Goal: Task Accomplishment & Management: Complete application form

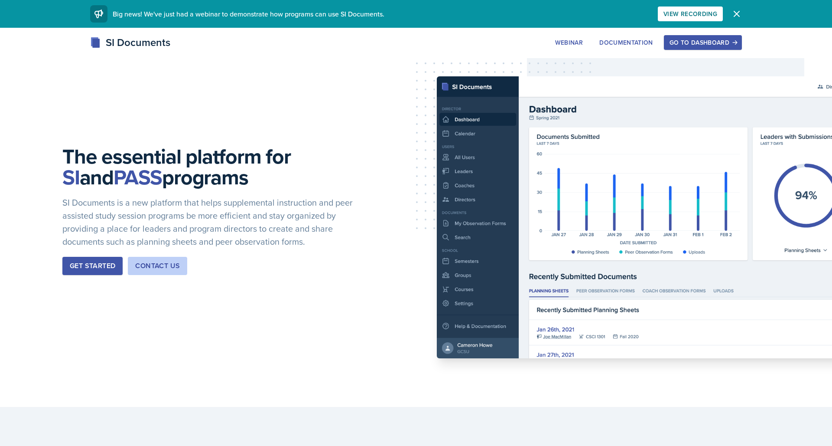
click at [694, 39] on div "Go to Dashboard" at bounding box center [703, 42] width 67 height 7
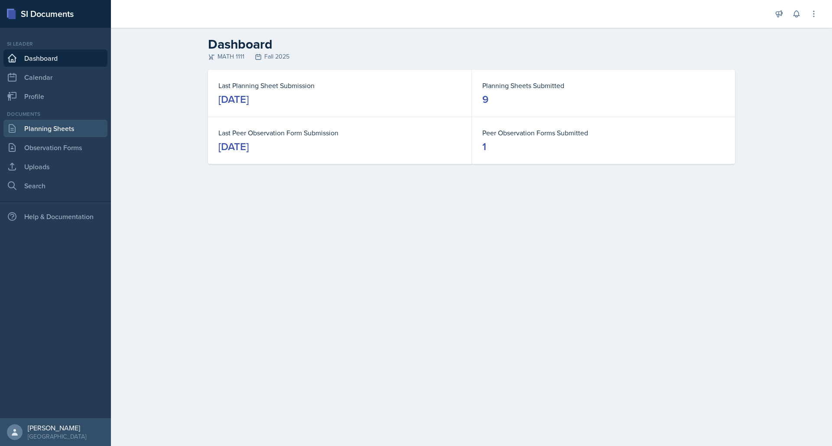
click at [55, 132] on link "Planning Sheets" at bounding box center [55, 128] width 104 height 17
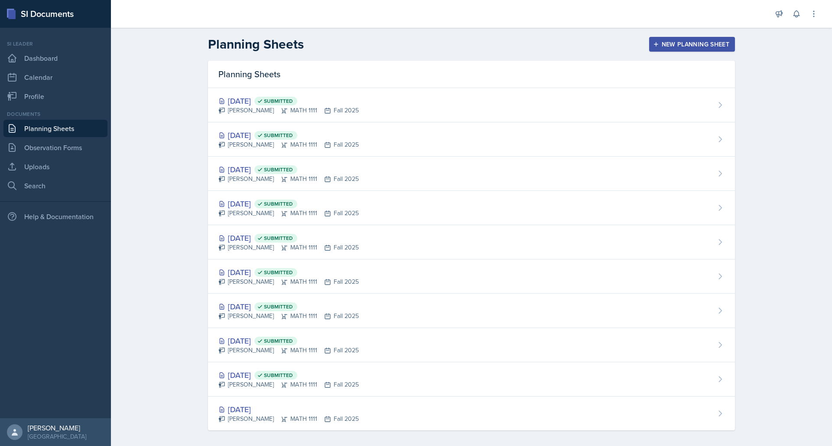
click at [670, 43] on div "New Planning Sheet" at bounding box center [692, 44] width 75 height 7
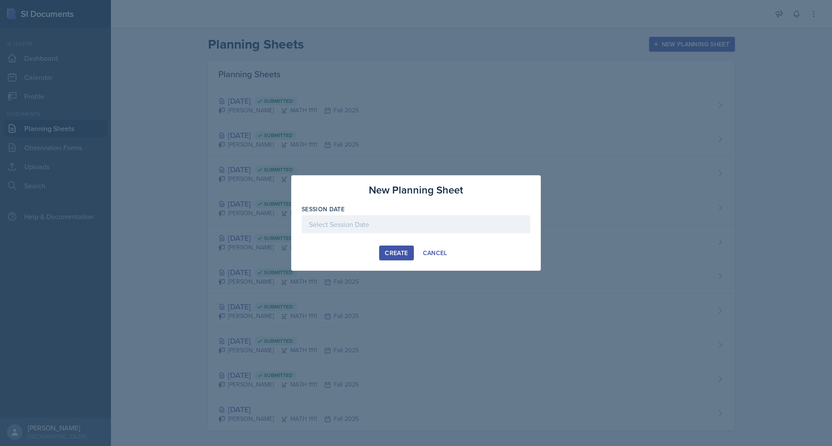
click at [388, 224] on div at bounding box center [416, 224] width 229 height 18
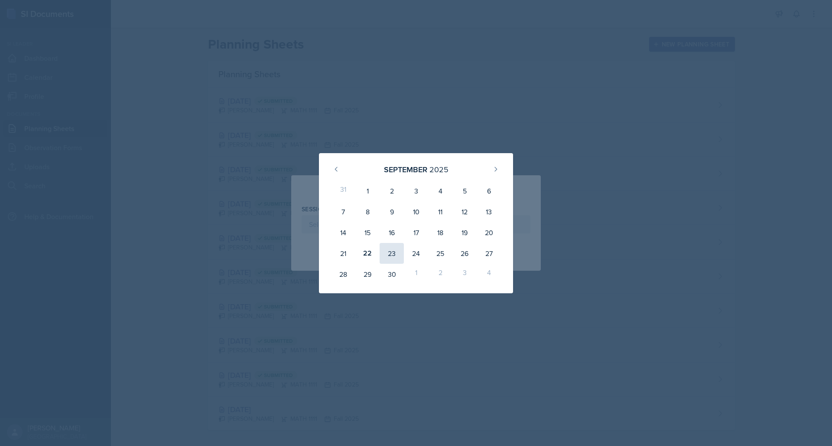
click at [394, 257] on div "23" at bounding box center [392, 253] width 24 height 21
type input "[DATE]"
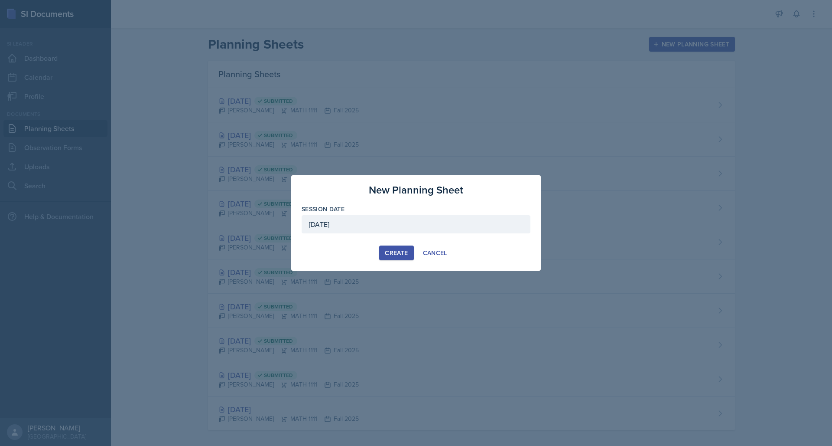
click at [394, 257] on button "Create" at bounding box center [396, 252] width 34 height 15
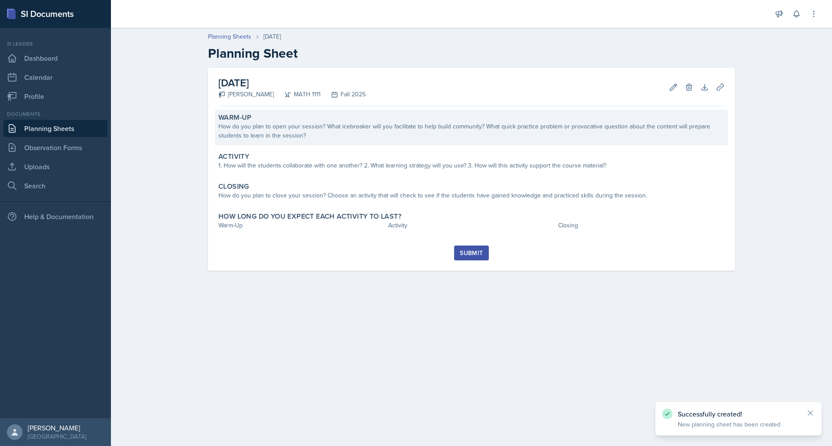
click at [257, 126] on div "How do you plan to open your session? What icebreaker will you facilitate to he…" at bounding box center [472, 131] width 506 height 18
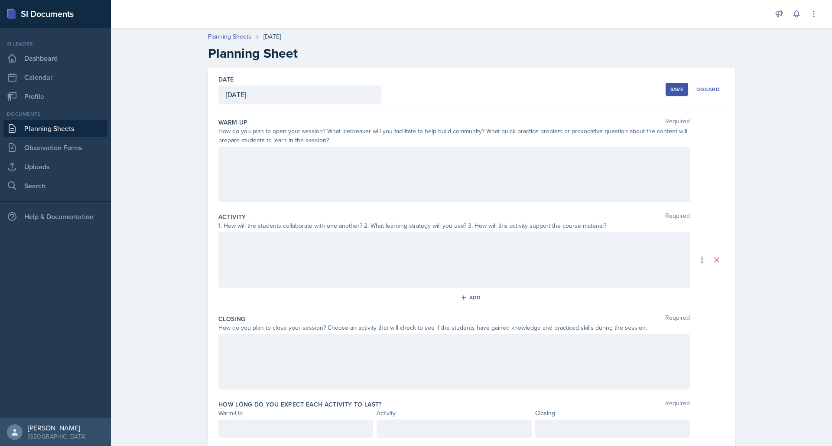
click at [219, 122] on label "Warm-Up" at bounding box center [233, 122] width 29 height 9
click at [222, 121] on label "Warm-Up" at bounding box center [233, 122] width 29 height 9
click at [283, 133] on div "How do you plan to open your session? What icebreaker will you facilitate to he…" at bounding box center [455, 136] width 472 height 18
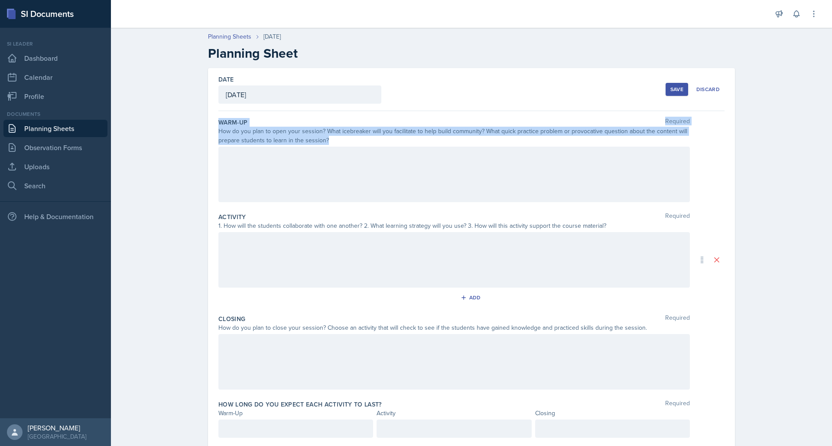
drag, startPoint x: 219, startPoint y: 121, endPoint x: 263, endPoint y: 177, distance: 71.3
click at [263, 177] on div "Warm-Up Required How do you plan to open your session? What icebreaker will you…" at bounding box center [472, 161] width 506 height 95
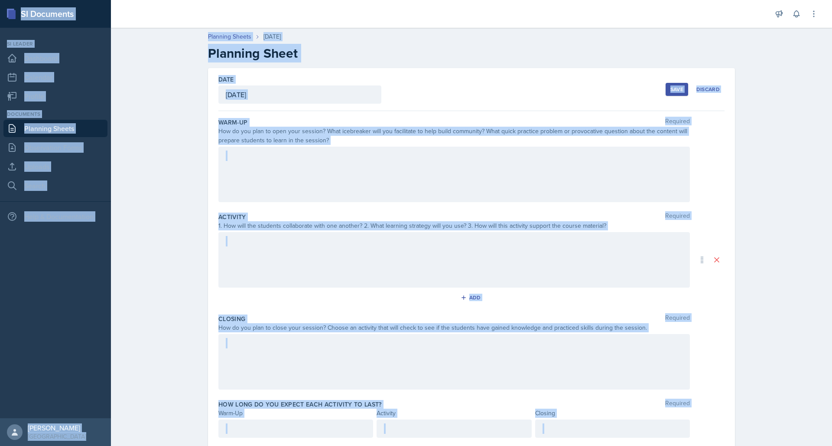
click at [238, 136] on div "How do you plan to open your session? What icebreaker will you facilitate to he…" at bounding box center [455, 136] width 472 height 18
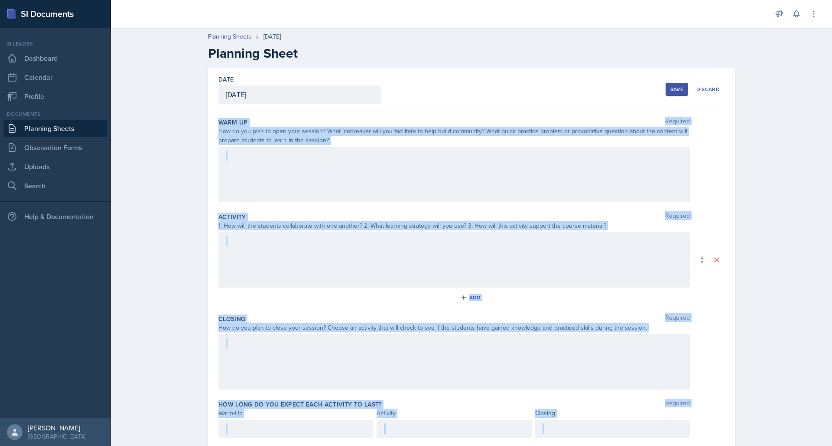
drag, startPoint x: 219, startPoint y: 121, endPoint x: 628, endPoint y: 441, distance: 519.8
click at [628, 441] on div "Warm-Up Required How do you plan to open your session? What icebreaker will you…" at bounding box center [472, 281] width 506 height 340
copy div "Warm-Up Required How do you plan to open your session? What icebreaker will you…"
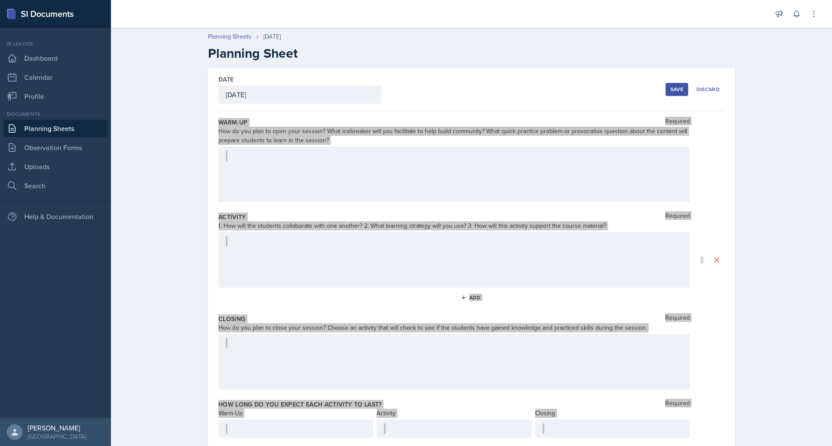
click at [289, 230] on div "Activity Required 1. How will the students collaborate with one another? 2. Wha…" at bounding box center [472, 260] width 506 height 102
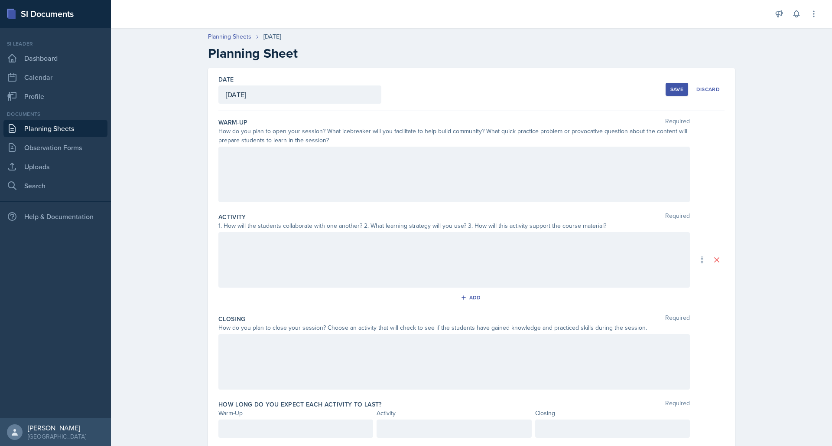
click at [294, 179] on div at bounding box center [455, 174] width 472 height 55
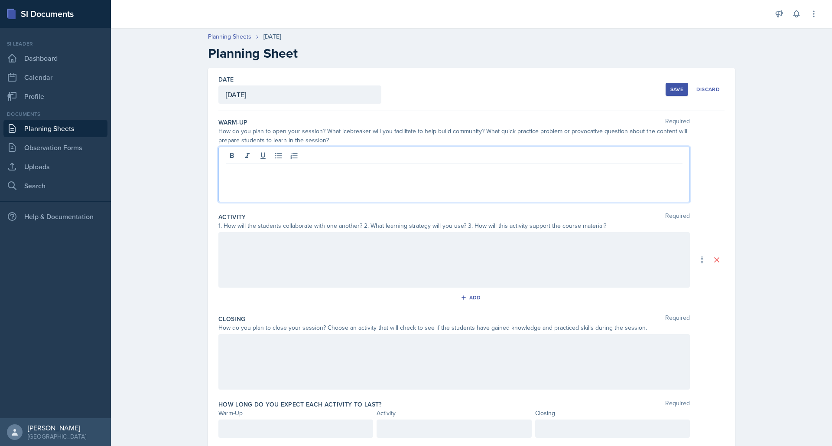
paste div
click at [226, 173] on p "will begin with a quick activity called “Name That Function.” I will show unlab…" at bounding box center [454, 176] width 457 height 21
click at [352, 169] on strong "“Name That Function.”" at bounding box center [375, 171] width 71 height 10
click at [351, 170] on strong "“Name That Function.”" at bounding box center [375, 171] width 71 height 10
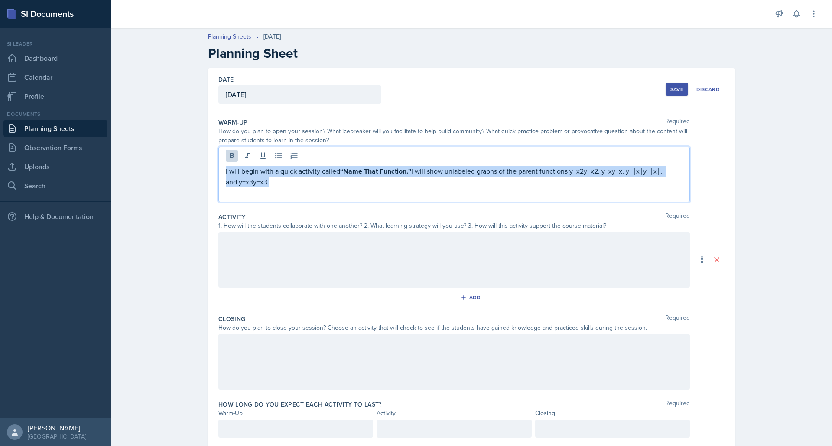
click at [351, 170] on strong "“Name That Function.”" at bounding box center [375, 171] width 71 height 10
click at [232, 154] on icon at bounding box center [232, 155] width 9 height 9
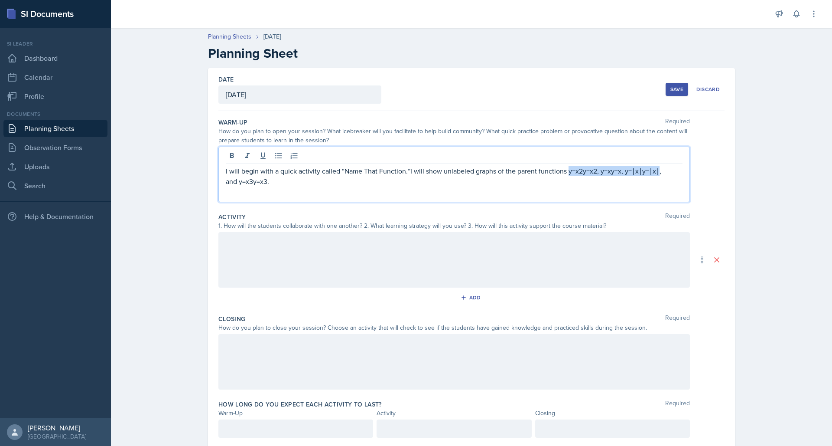
drag, startPoint x: 567, startPoint y: 172, endPoint x: 651, endPoint y: 171, distance: 83.7
click at [651, 171] on p "I will begin with a quick activity called “Name That Function.”I will show unla…" at bounding box center [454, 176] width 457 height 21
drag, startPoint x: 583, startPoint y: 171, endPoint x: 619, endPoint y: 173, distance: 36.5
click at [619, 173] on p "I will begin with a quick activity called “Name That Function.”I will show unla…" at bounding box center [454, 171] width 457 height 10
click at [356, 243] on div at bounding box center [455, 259] width 472 height 55
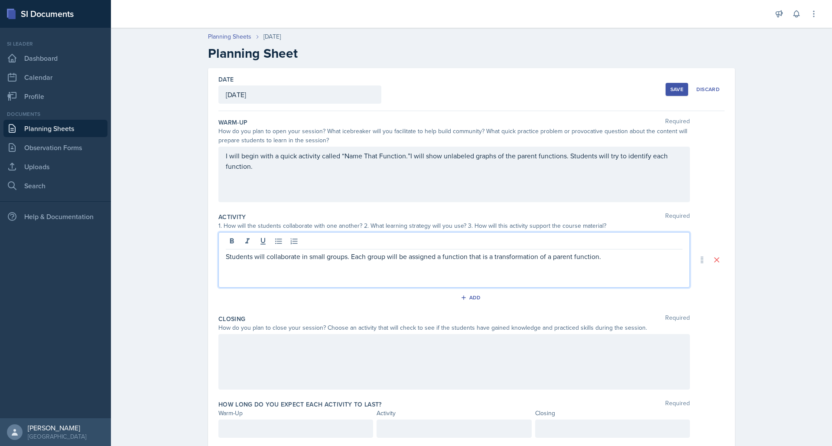
click at [229, 257] on p "Students will collaborate in small groups. Each group will be assigned a functi…" at bounding box center [454, 256] width 457 height 10
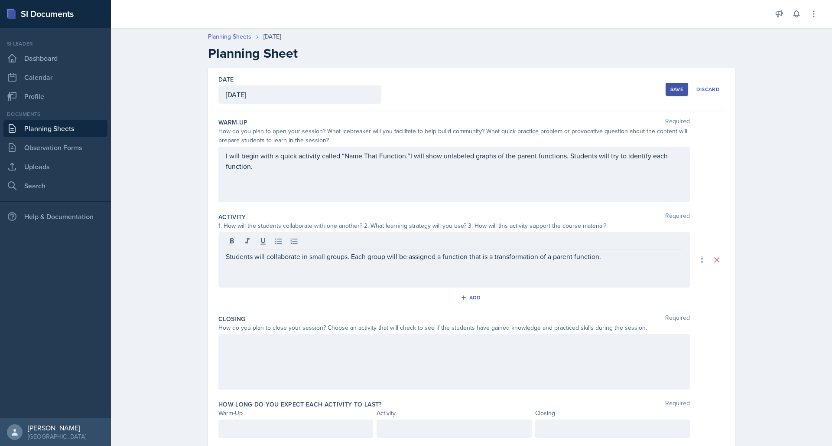
click at [225, 258] on div "Students will collaborate in small groups. Each group will be assigned a functi…" at bounding box center [455, 259] width 472 height 55
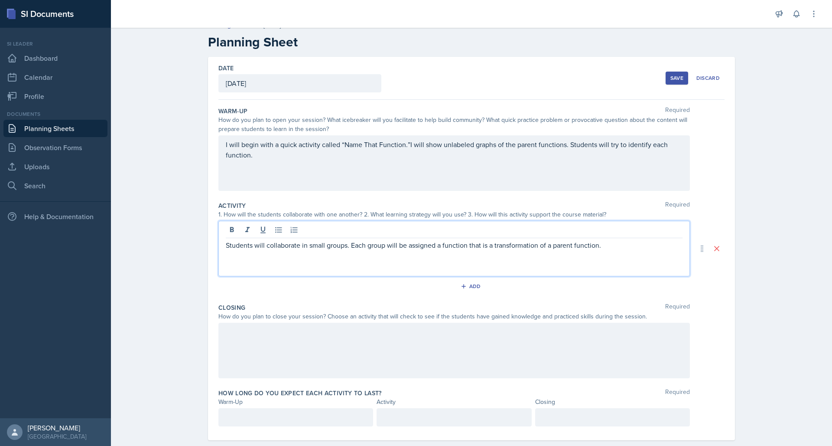
click at [241, 418] on div at bounding box center [296, 417] width 155 height 18
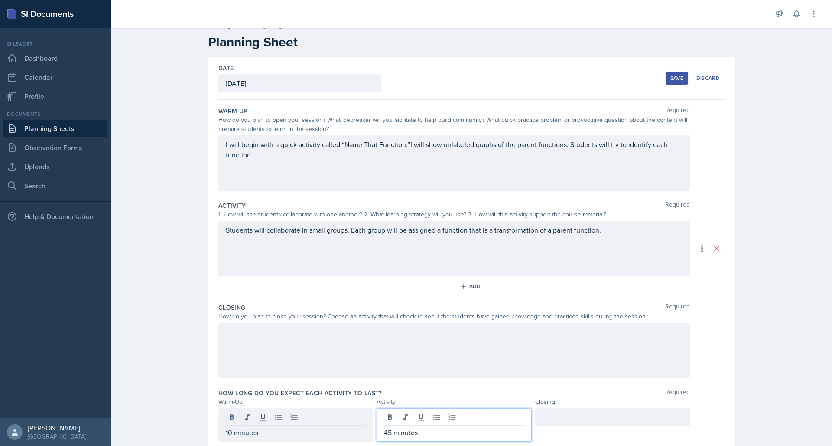
click at [570, 421] on div at bounding box center [612, 417] width 155 height 18
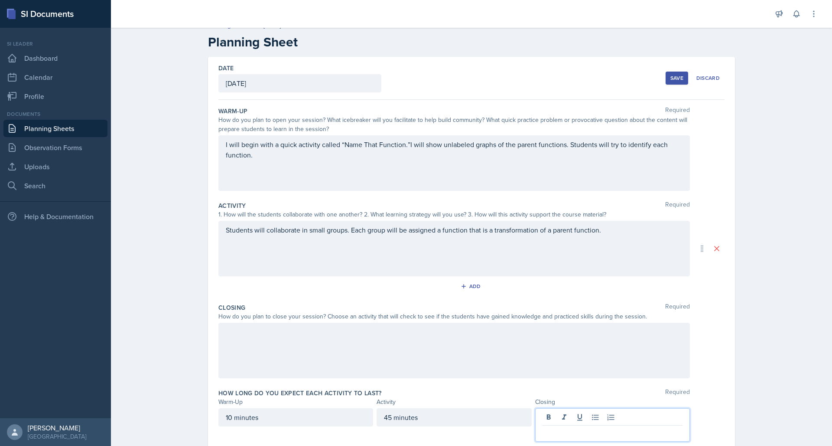
click at [295, 416] on div "10 minutes" at bounding box center [296, 417] width 155 height 18
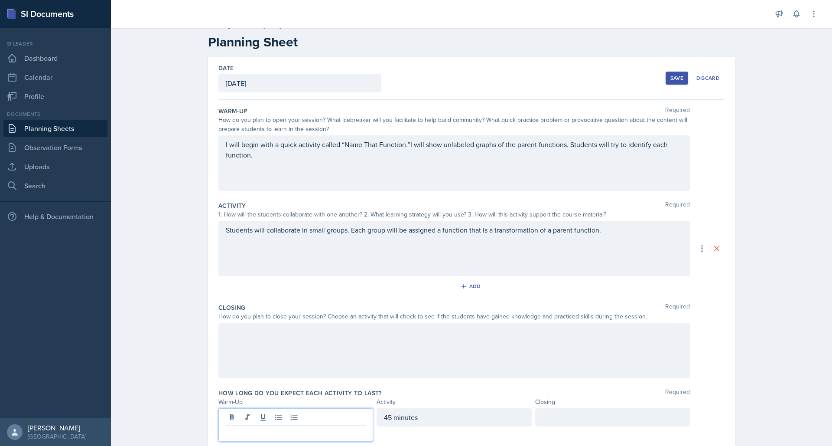
drag, startPoint x: 391, startPoint y: 418, endPoint x: 390, endPoint y: 424, distance: 6.3
click at [391, 418] on div "45 minutes" at bounding box center [454, 417] width 155 height 18
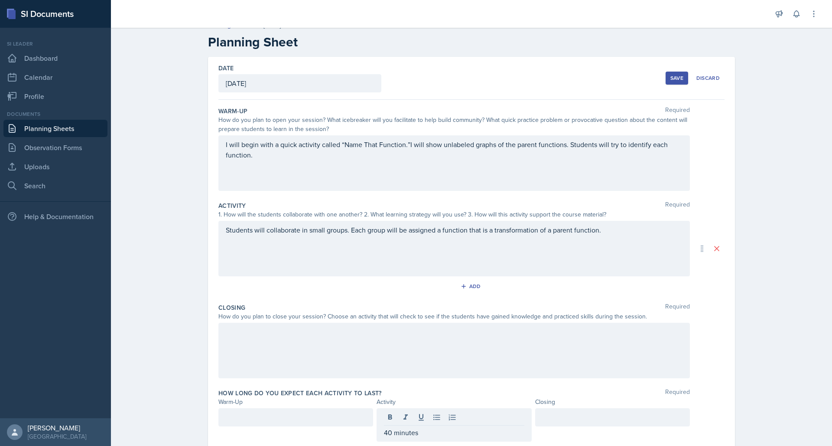
click at [230, 424] on div at bounding box center [296, 417] width 155 height 18
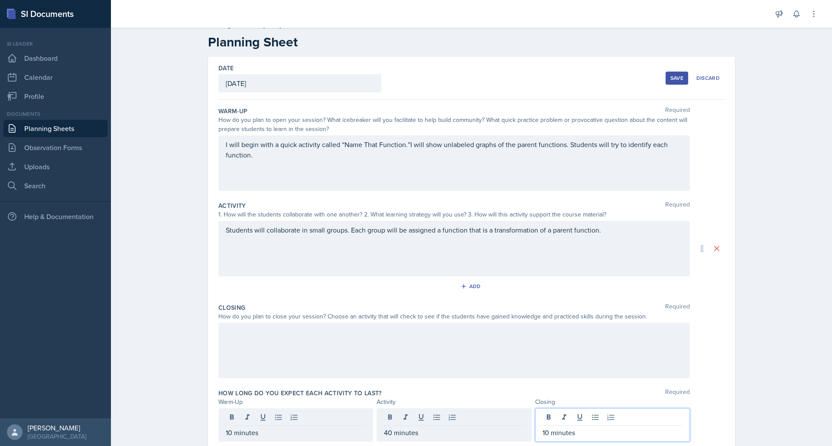
click at [228, 229] on div "Students will collaborate in small groups. Each group will be assigned a functi…" at bounding box center [455, 248] width 472 height 55
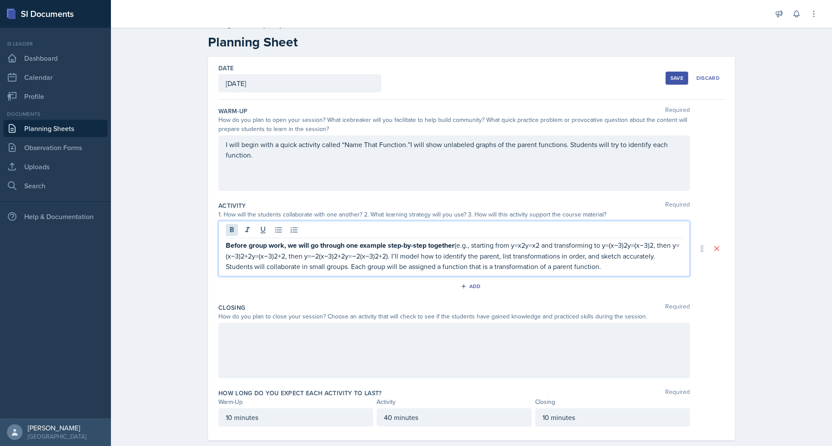
click at [231, 230] on icon at bounding box center [232, 229] width 4 height 5
click at [241, 249] on strong "Before group work, we will go through one example step-by-step together" at bounding box center [340, 245] width 229 height 10
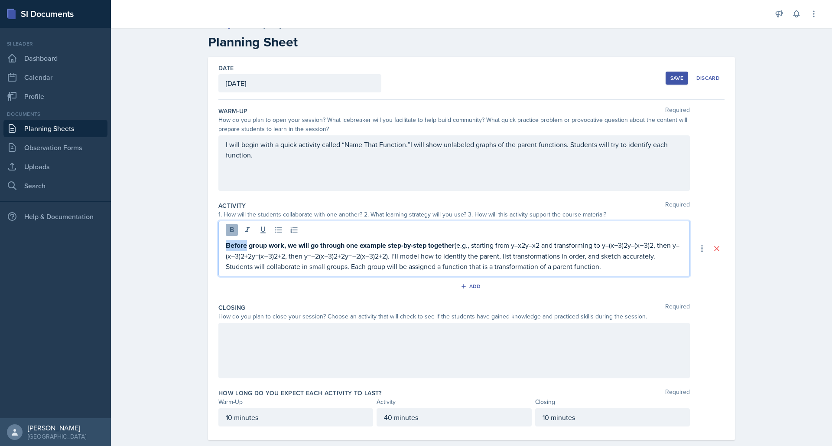
click at [235, 235] on button at bounding box center [232, 230] width 12 height 12
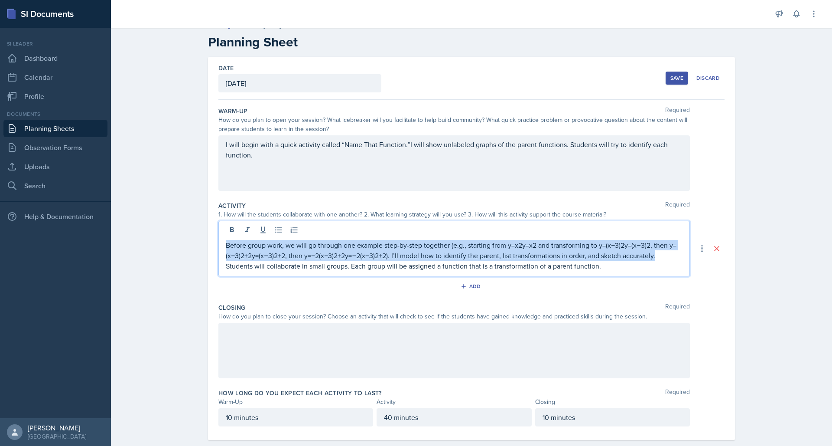
click at [283, 247] on p "Before group work, we will go through one example step-by-step together (e.g., …" at bounding box center [454, 250] width 457 height 21
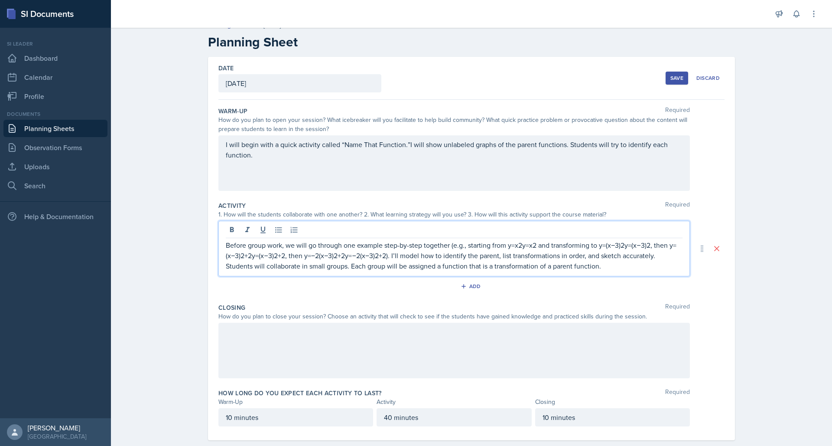
click at [287, 246] on p "Before group work, we will go through one example step-by-step together (e.g., …" at bounding box center [454, 250] width 457 height 21
drag, startPoint x: 286, startPoint y: 246, endPoint x: 218, endPoint y: 246, distance: 68.1
click at [218, 246] on div "Date [DATE] [DATE] 31 1 2 3 4 5 6 7 8 9 10 11 12 13 14 15 16 17 18 19 20 21 22 …" at bounding box center [471, 248] width 527 height 383
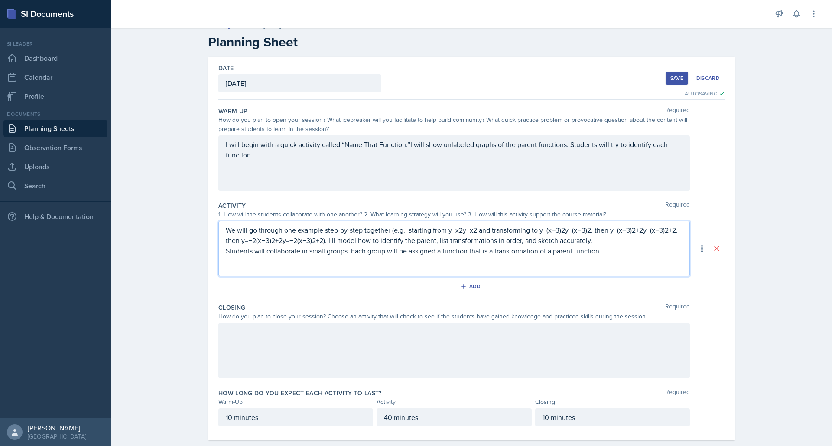
click at [227, 253] on p "Students will collaborate in small groups. Each group will be assigned a functi…" at bounding box center [454, 250] width 457 height 10
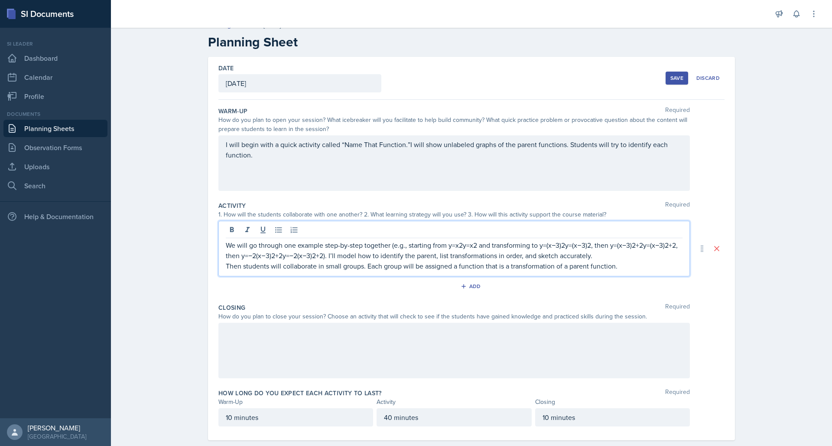
click at [248, 332] on div at bounding box center [455, 350] width 472 height 55
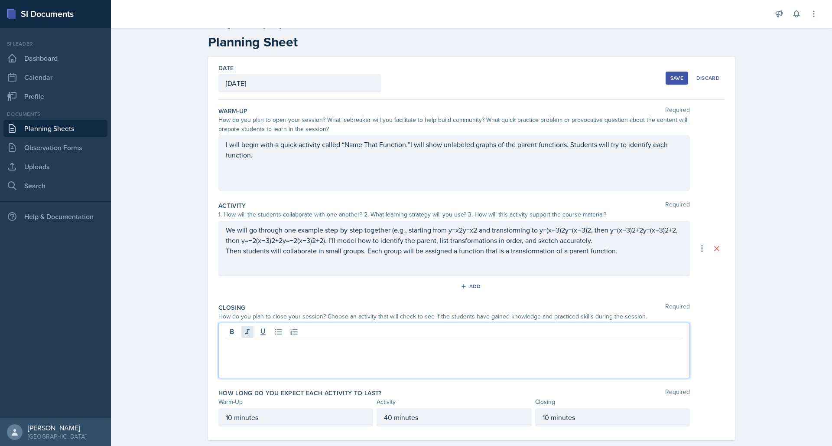
paste div
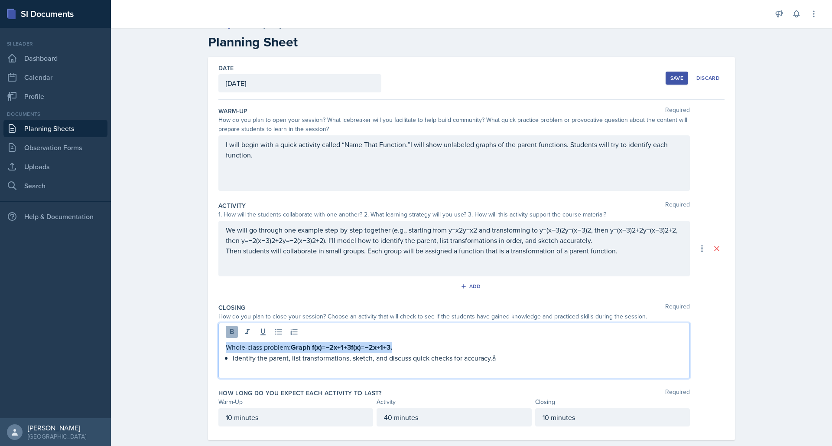
click at [235, 332] on icon at bounding box center [232, 331] width 9 height 9
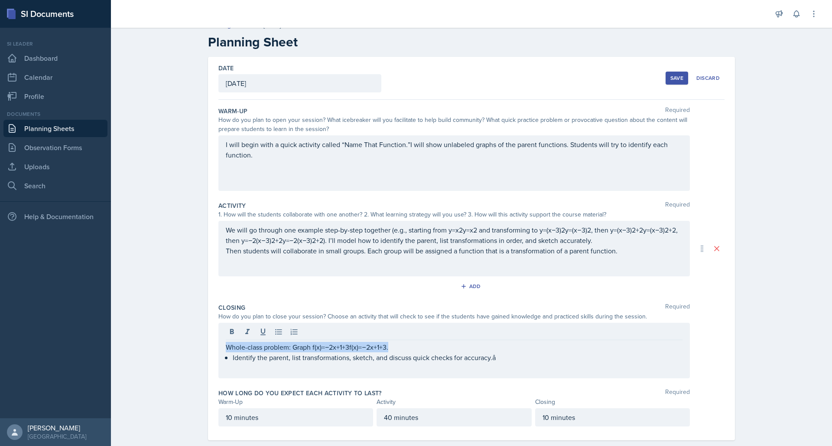
click at [242, 376] on div "Whole-class problem: Graph f(x)=−2x+1+3f(x)=−2x+1​+3. Identify the parent, list…" at bounding box center [455, 350] width 472 height 55
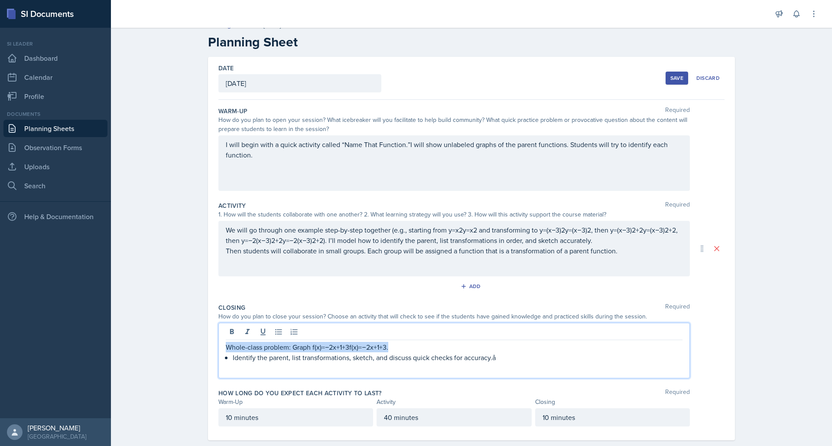
click at [234, 357] on p "Identify the parent, list transformations, sketch, and discuss quick checks for…" at bounding box center [458, 357] width 450 height 10
click at [291, 357] on p "Identify the parent, list transformations, sketch, and discuss quick checks for…" at bounding box center [458, 357] width 450 height 10
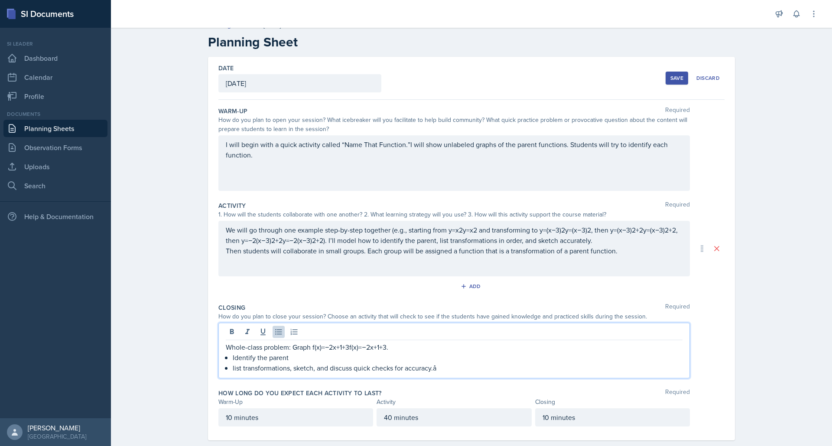
click at [294, 367] on p "list transformations, sketch, and discuss quick checks for accuracy.å" at bounding box center [458, 367] width 450 height 10
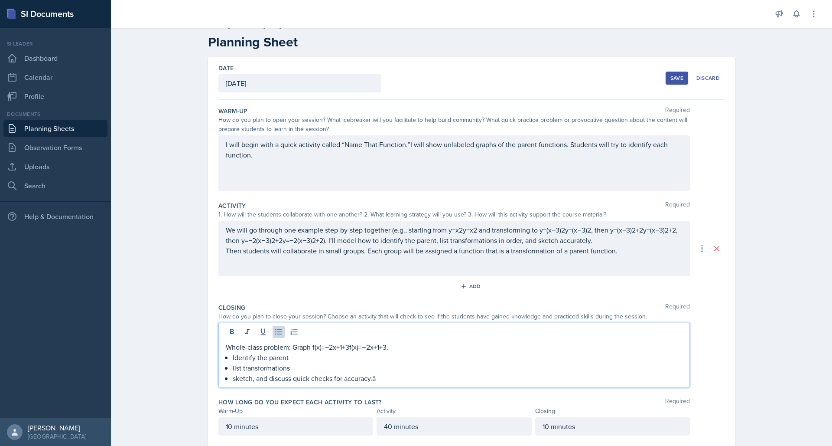
click at [386, 378] on p "sketch, and discuss quick checks for accuracy.å" at bounding box center [458, 378] width 450 height 10
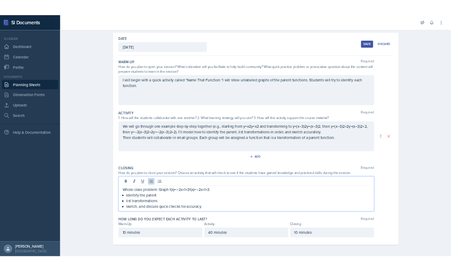
scroll to position [0, 0]
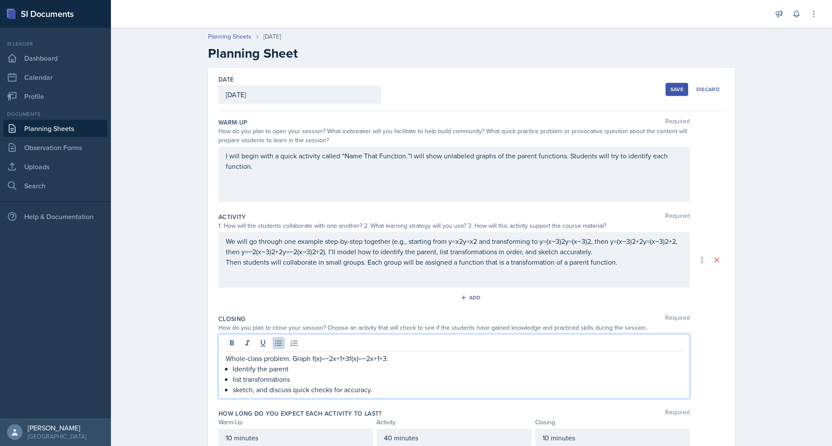
click at [676, 88] on div "Save" at bounding box center [677, 89] width 13 height 7
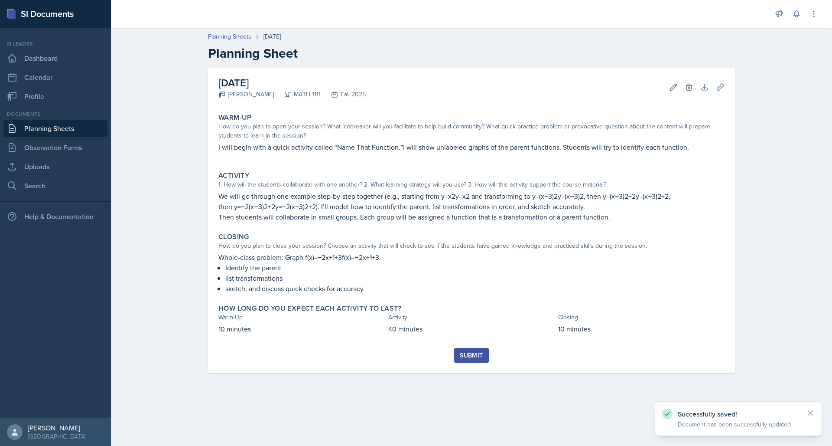
click at [483, 349] on button "Submit" at bounding box center [471, 355] width 34 height 15
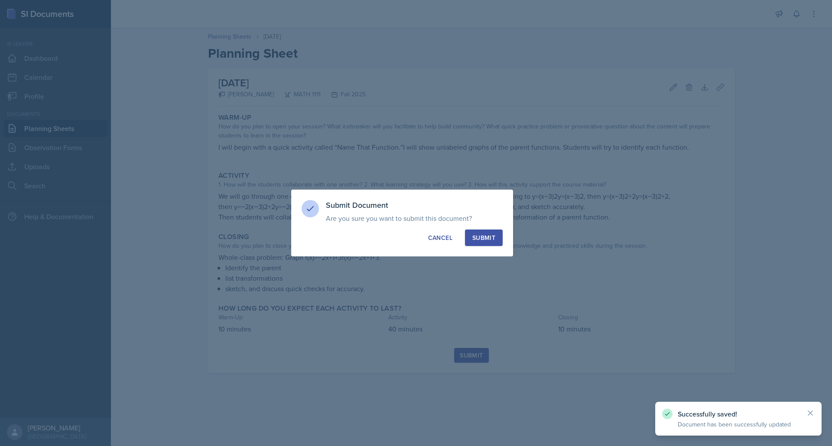
click at [487, 237] on div "Submit" at bounding box center [484, 237] width 23 height 9
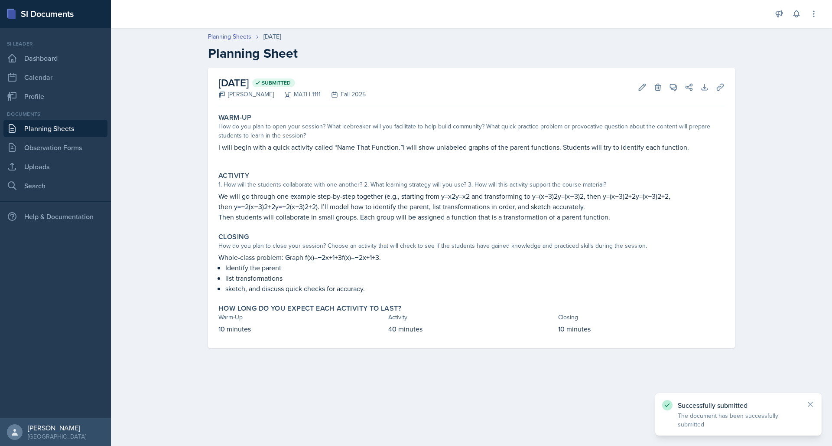
click at [54, 176] on div "Documents Planning Sheets Observation Forms Uploads Search" at bounding box center [55, 152] width 104 height 84
click at [51, 167] on link "Uploads" at bounding box center [55, 166] width 104 height 17
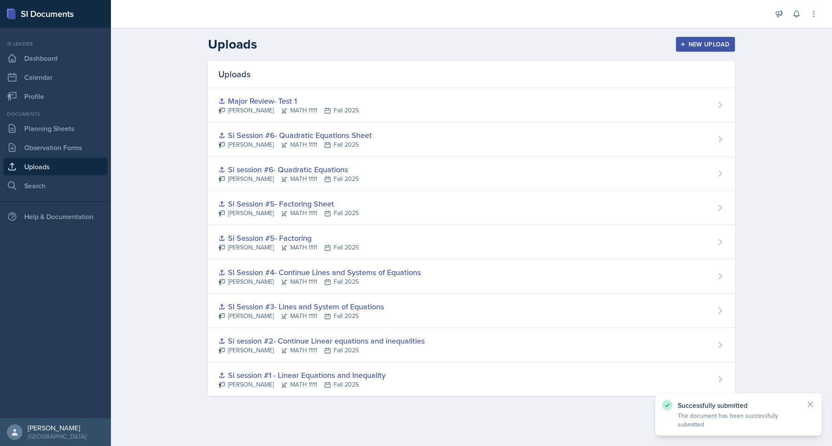
click at [714, 46] on div "New Upload" at bounding box center [706, 44] width 48 height 7
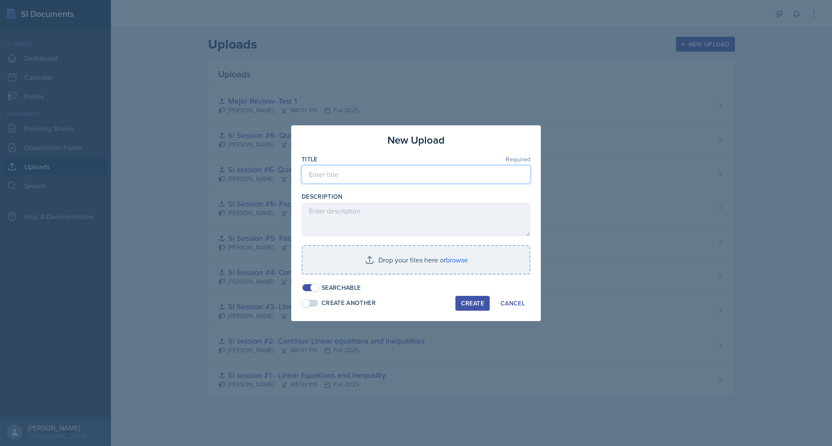
click at [370, 178] on input at bounding box center [416, 174] width 229 height 18
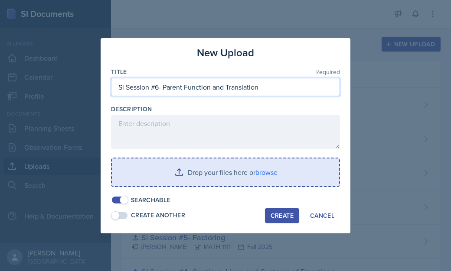
type input "Si Session #6- Parent Function and Translation"
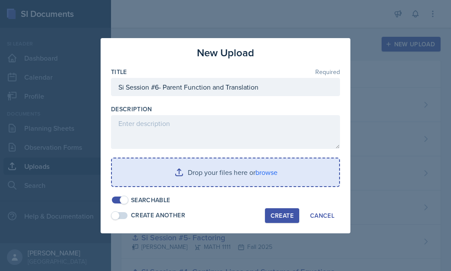
click at [197, 166] on input "file" at bounding box center [225, 173] width 227 height 28
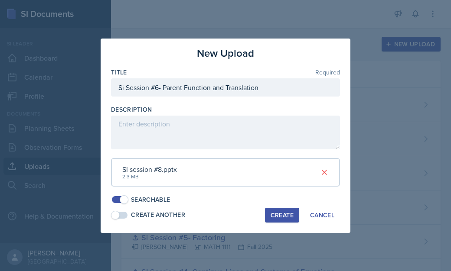
click at [287, 212] on div "Create" at bounding box center [282, 215] width 23 height 7
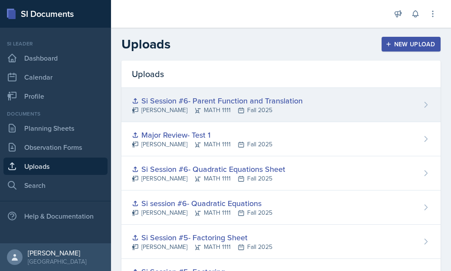
click at [210, 108] on div "[PERSON_NAME] MATH 1111 Fall 2025" at bounding box center [217, 110] width 171 height 9
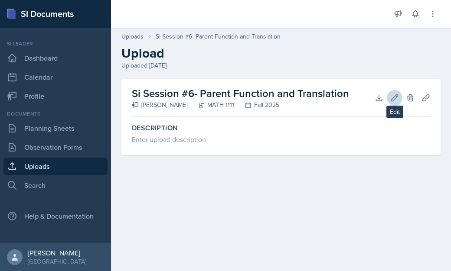
click at [390, 98] on icon at bounding box center [394, 98] width 9 height 9
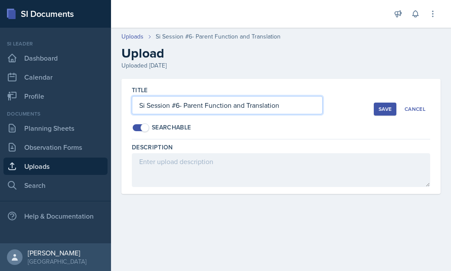
click at [179, 106] on input "Si Session #6- Parent Function and Translation" at bounding box center [227, 105] width 191 height 18
type input "Si Session #8- Parent Function and Translation"
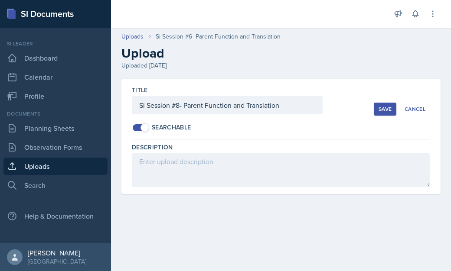
click at [384, 106] on div "Save" at bounding box center [384, 109] width 13 height 7
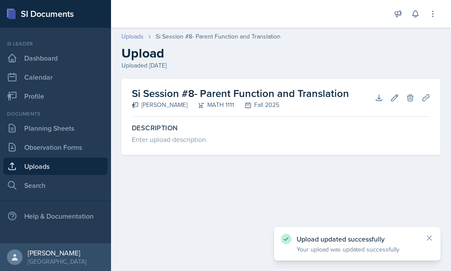
click at [130, 35] on link "Uploads" at bounding box center [132, 36] width 22 height 9
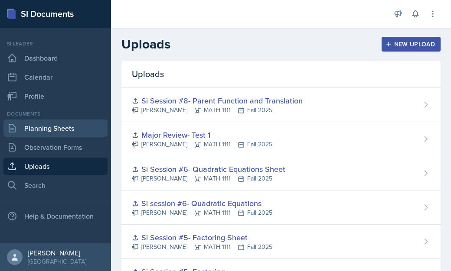
drag, startPoint x: 46, startPoint y: 114, endPoint x: 47, endPoint y: 126, distance: 11.8
click at [46, 114] on div "Documents" at bounding box center [55, 114] width 104 height 8
click at [47, 127] on link "Planning Sheets" at bounding box center [55, 128] width 104 height 17
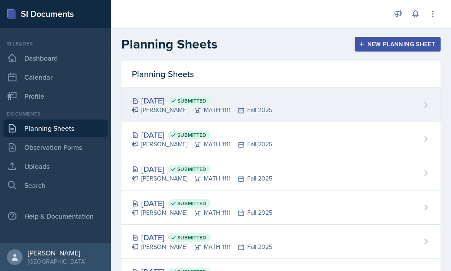
click at [235, 113] on div "[PERSON_NAME] MATH 1111 Fall 2025" at bounding box center [202, 110] width 140 height 9
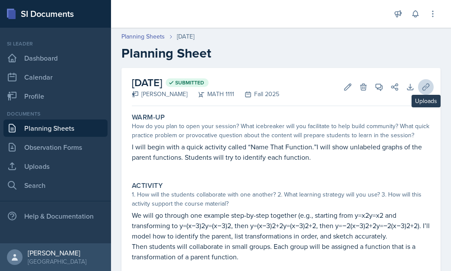
click at [429, 87] on icon at bounding box center [425, 87] width 9 height 9
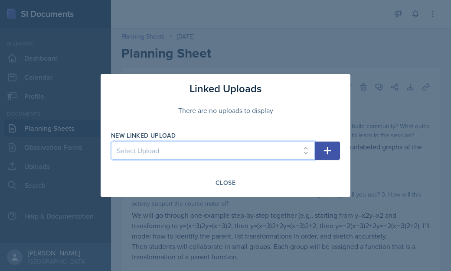
select select "ad7ca4ad-4808-48ac-92d6-39cb825c6f19"
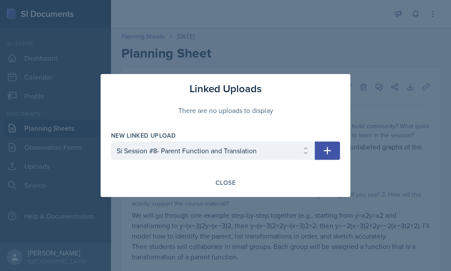
click at [329, 153] on icon "button" at bounding box center [327, 151] width 10 height 10
select select
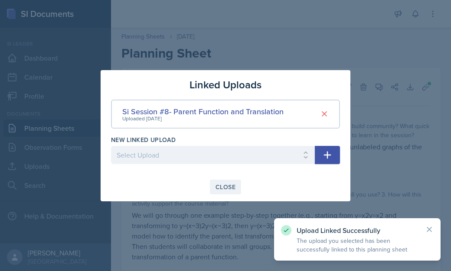
click at [227, 184] on div "Close" at bounding box center [225, 187] width 20 height 7
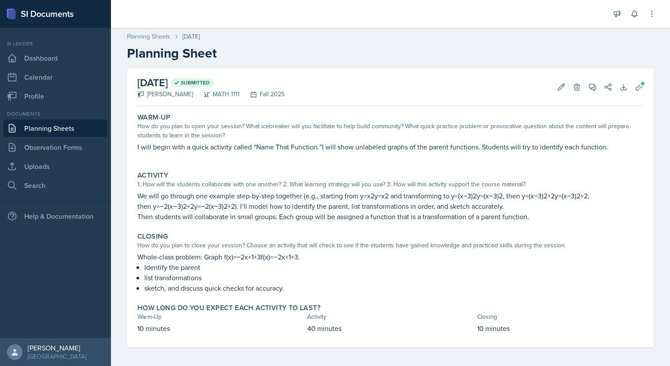
click at [153, 36] on link "Planning Sheets" at bounding box center [148, 36] width 43 height 9
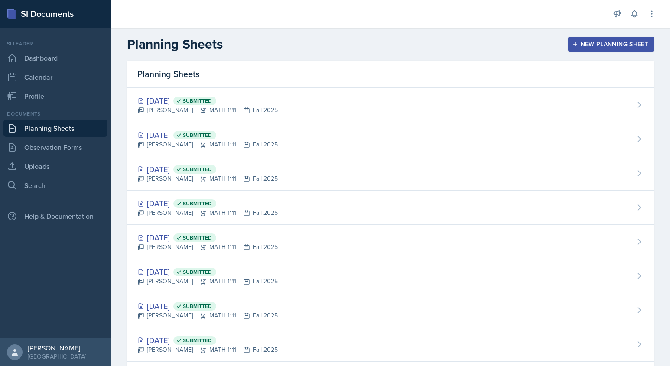
click at [609, 41] on div "New Planning Sheet" at bounding box center [611, 44] width 75 height 7
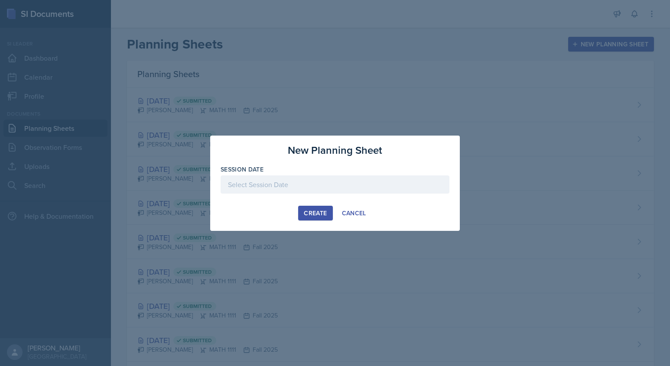
click at [369, 185] on div at bounding box center [335, 185] width 229 height 18
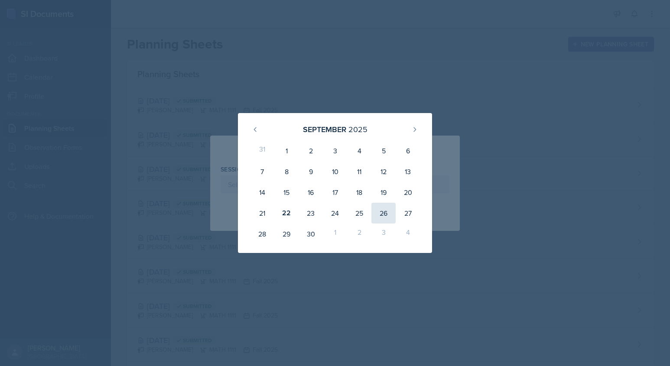
click at [385, 215] on div "26" at bounding box center [384, 213] width 24 height 21
type input "[DATE]"
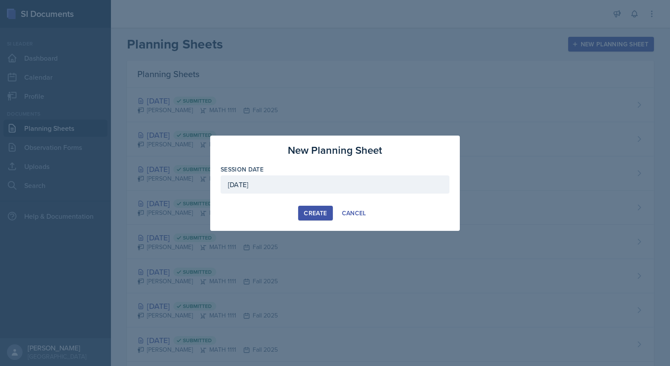
click at [321, 212] on div "Create" at bounding box center [315, 213] width 23 height 7
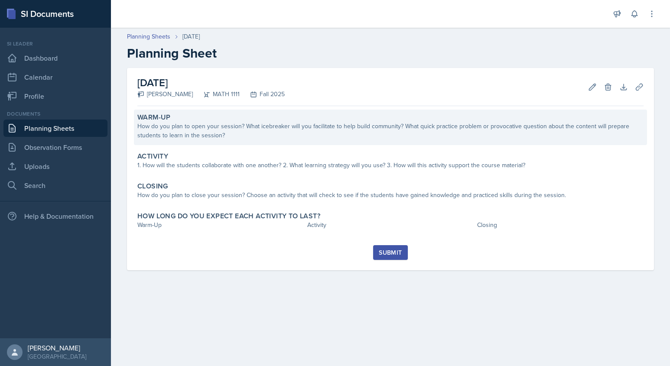
click at [184, 128] on div "How do you plan to open your session? What icebreaker will you facilitate to he…" at bounding box center [390, 131] width 506 height 18
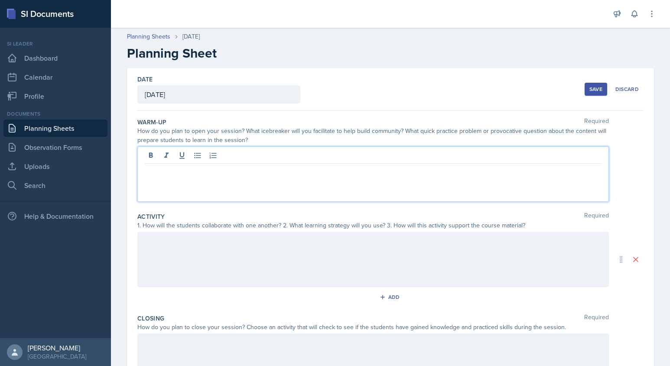
click at [162, 159] on div at bounding box center [373, 174] width 472 height 55
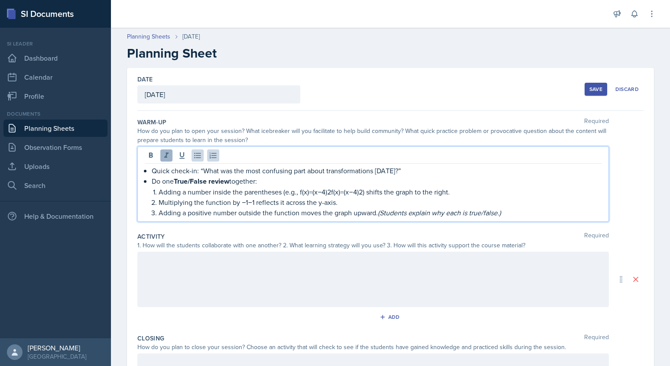
click at [162, 156] on icon at bounding box center [166, 155] width 9 height 9
click at [163, 188] on p "Adding a number inside the parentheses (e.g., f(x)=(x−4)2f(x)=(x−4)2) shifts th…" at bounding box center [380, 192] width 443 height 10
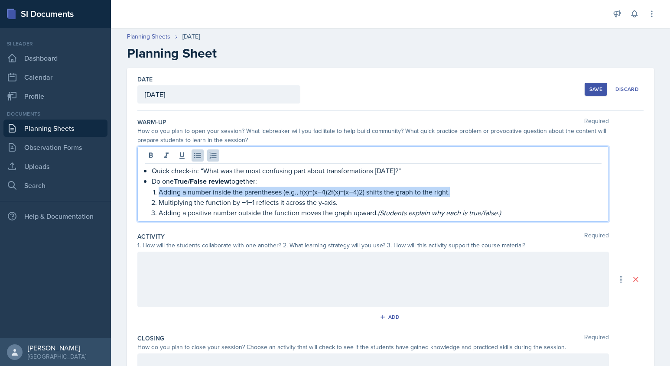
click at [163, 188] on p "Adding a number inside the parentheses (e.g., f(x)=(x−4)2f(x)=(x−4)2) shifts th…" at bounding box center [380, 192] width 443 height 10
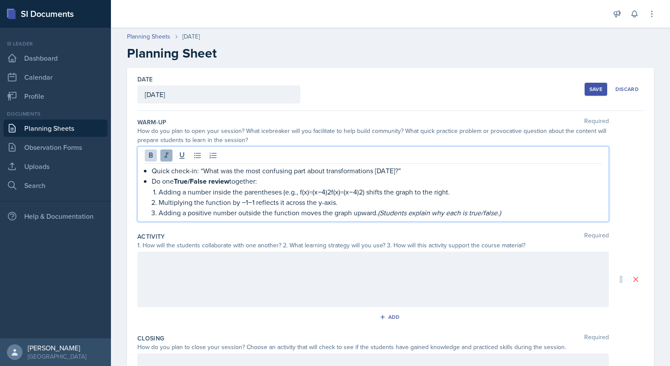
click at [164, 160] on icon at bounding box center [166, 155] width 9 height 9
click at [148, 155] on icon at bounding box center [151, 155] width 9 height 9
click at [176, 198] on p "Multiplying the function by −1−1 reflects it across the y-axis." at bounding box center [380, 202] width 443 height 10
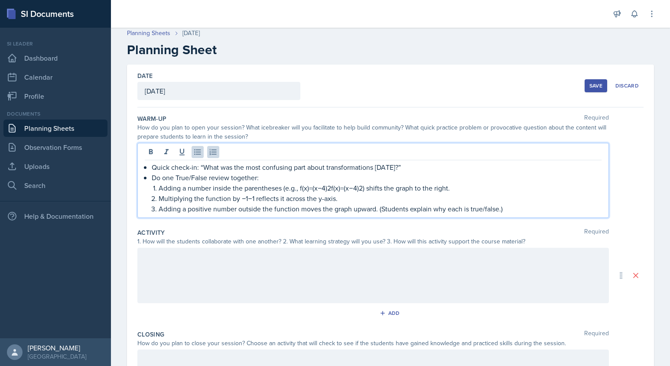
scroll to position [10, 0]
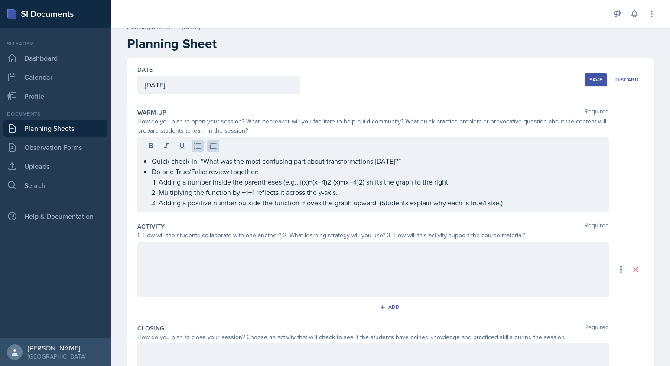
click at [205, 261] on div at bounding box center [373, 269] width 472 height 55
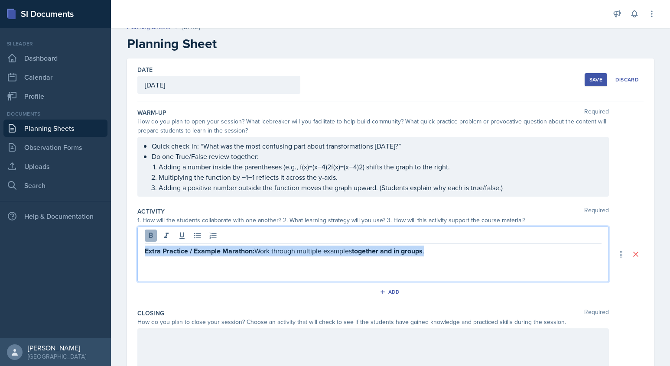
click at [153, 238] on icon at bounding box center [151, 236] width 9 height 9
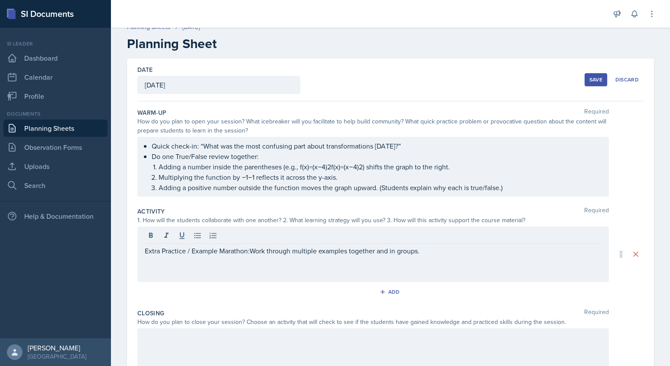
click at [180, 275] on div "Extra Practice / Example Marathon:Work through multiple examples together and i…" at bounding box center [373, 254] width 472 height 55
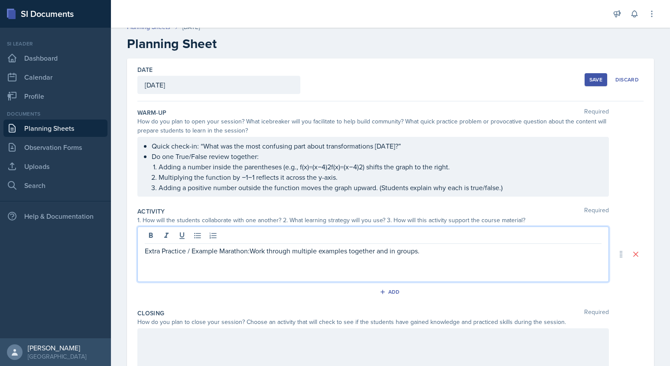
click at [179, 275] on div "Extra Practice / Example Marathon:Work through multiple examples together and i…" at bounding box center [373, 254] width 472 height 55
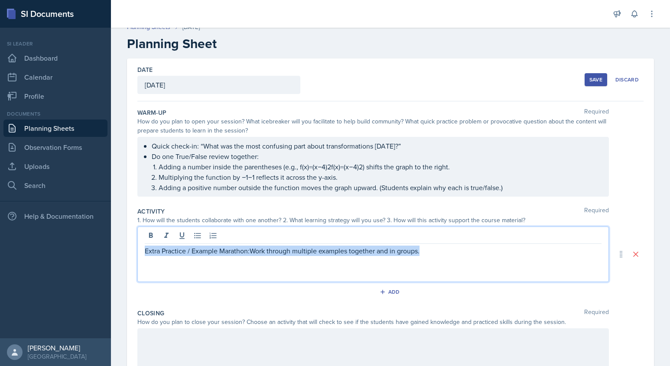
scroll to position [67, 0]
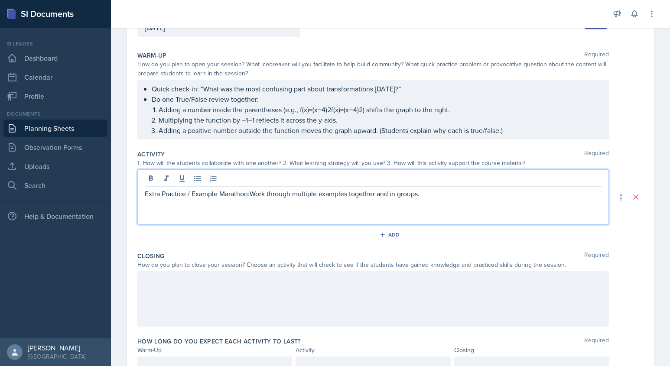
click at [161, 287] on div at bounding box center [373, 298] width 472 height 55
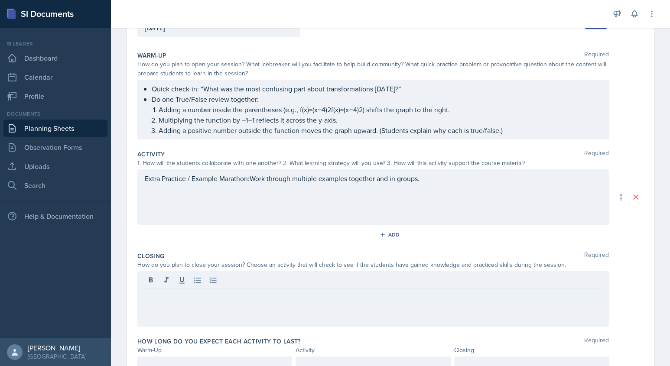
click at [178, 199] on div "Extra Practice / Example Marathon:Work through multiple examples together and i…" at bounding box center [373, 197] width 472 height 55
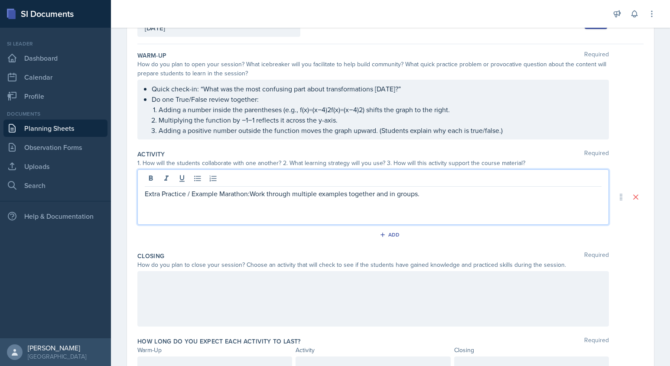
click at [181, 211] on div "Extra Practice / Example Marathon:Work through multiple examples together and i…" at bounding box center [373, 197] width 472 height 55
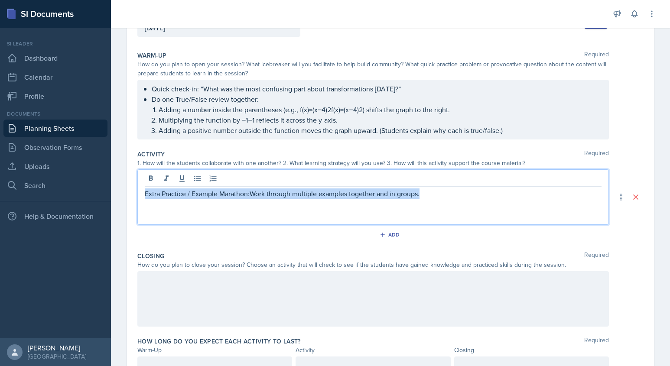
click at [458, 197] on p "Extra Practice / Example Marathon:Work through multiple examples together and i…" at bounding box center [373, 194] width 457 height 10
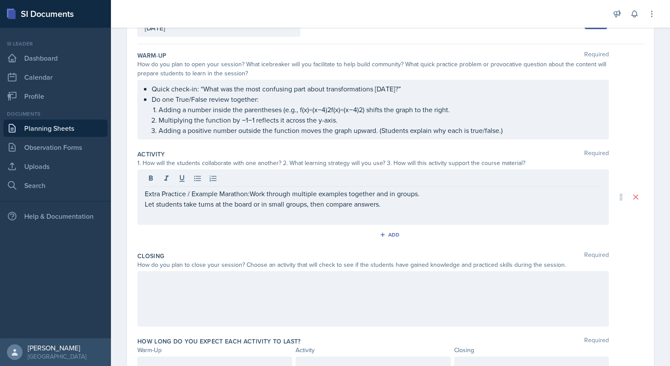
click at [186, 298] on div at bounding box center [373, 298] width 472 height 55
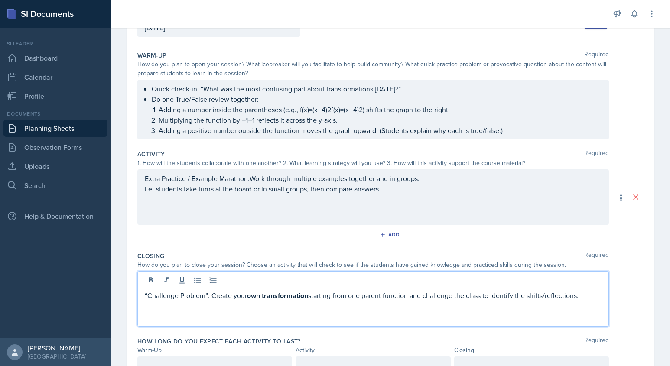
click at [177, 295] on p "“Challenge Problem”: Create your own transformation starting from one parent fu…" at bounding box center [373, 295] width 457 height 11
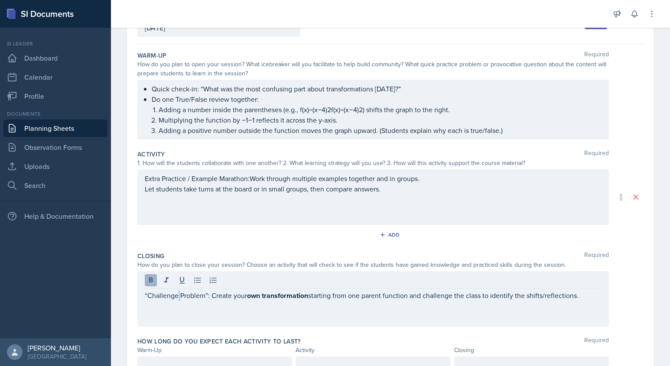
click at [153, 279] on icon at bounding box center [151, 280] width 9 height 9
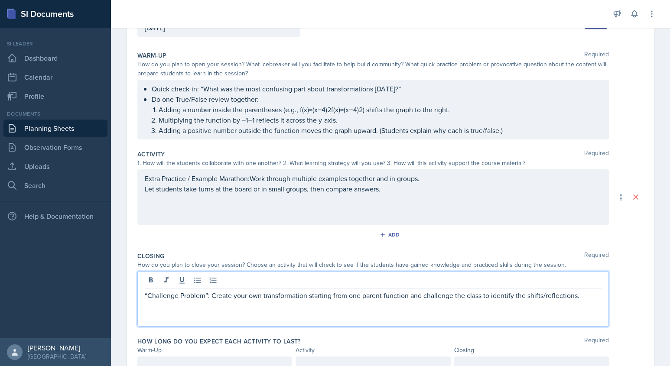
click at [209, 318] on div "“Challenge Problem”: Create your own transformation starting from one parent fu…" at bounding box center [373, 298] width 472 height 55
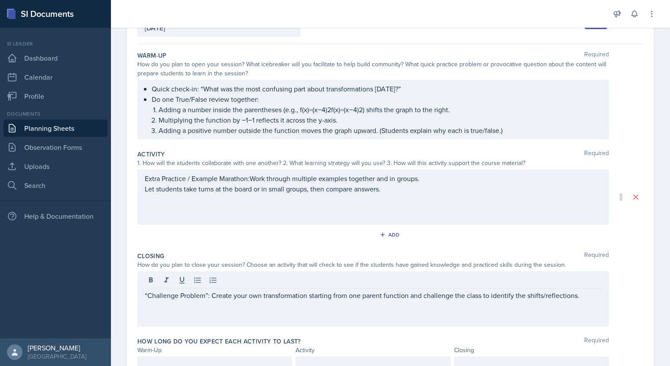
click at [209, 318] on div "“Challenge Problem”: Create your own transformation starting from one parent fu…" at bounding box center [373, 298] width 472 height 55
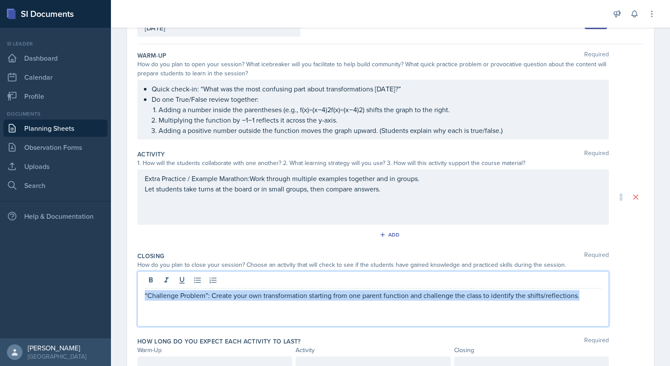
click at [238, 297] on p "“Challenge Problem”: Create your own transformation starting from one parent fu…" at bounding box center [373, 295] width 457 height 10
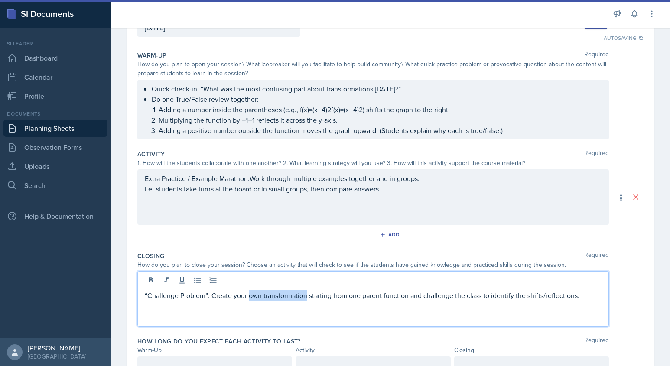
drag, startPoint x: 251, startPoint y: 296, endPoint x: 307, endPoint y: 297, distance: 55.9
click at [307, 297] on p "“Challenge Problem”: Create your own transformation starting from one parent fu…" at bounding box center [373, 295] width 457 height 10
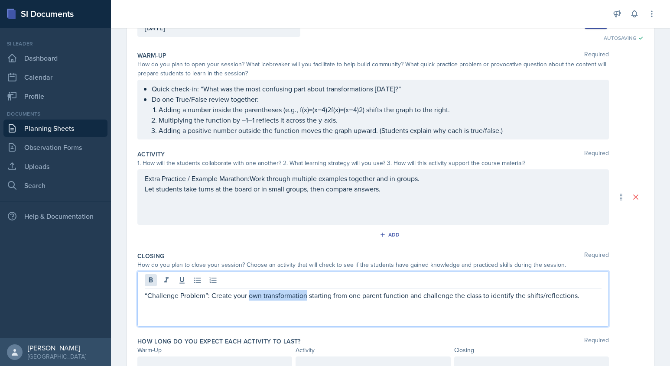
click at [154, 280] on icon at bounding box center [151, 280] width 9 height 9
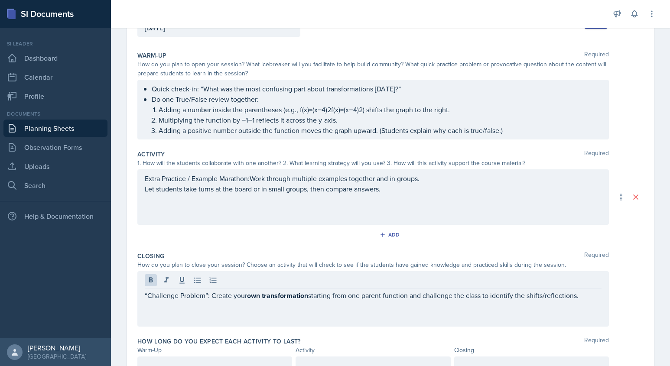
click at [252, 327] on div "Closing Required How do you plan to close your session? Choose an activity that…" at bounding box center [390, 290] width 506 height 85
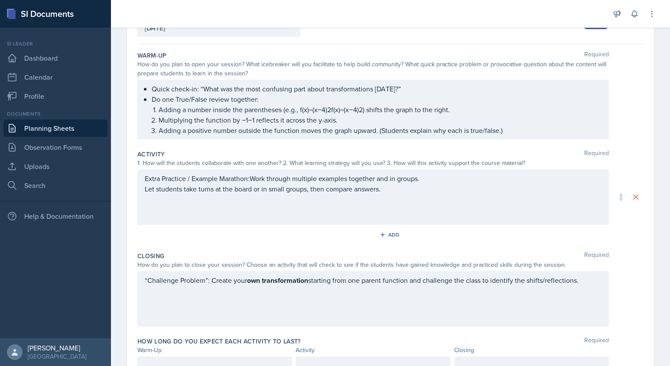
click at [224, 296] on div "“Challenge Problem”: Create your own transformation starting from one parent fu…" at bounding box center [373, 285] width 457 height 21
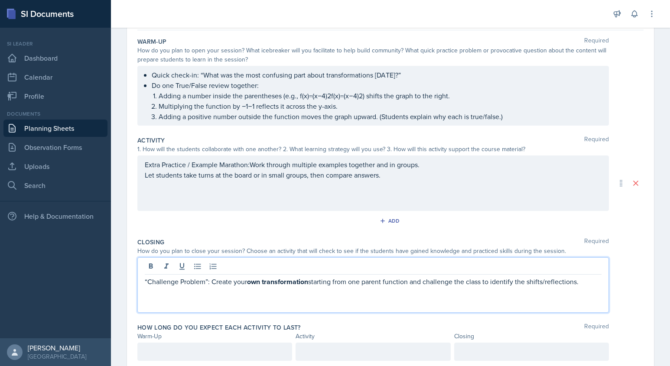
scroll to position [110, 0]
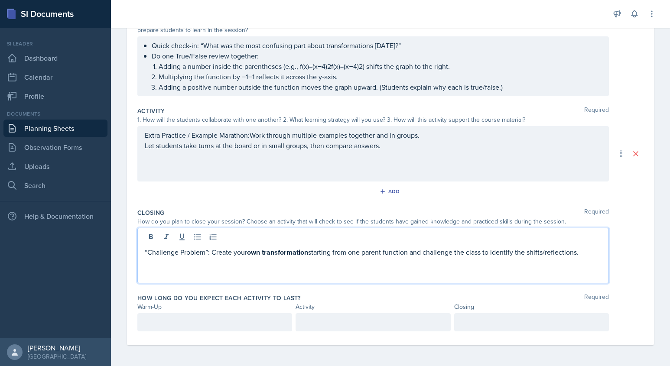
click at [239, 322] on div at bounding box center [214, 322] width 155 height 18
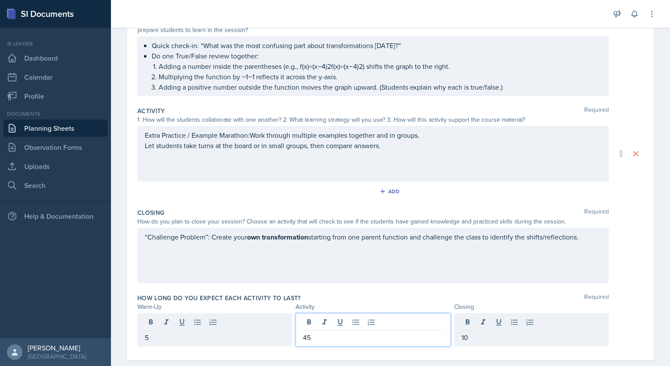
click at [325, 339] on p "45" at bounding box center [373, 338] width 140 height 10
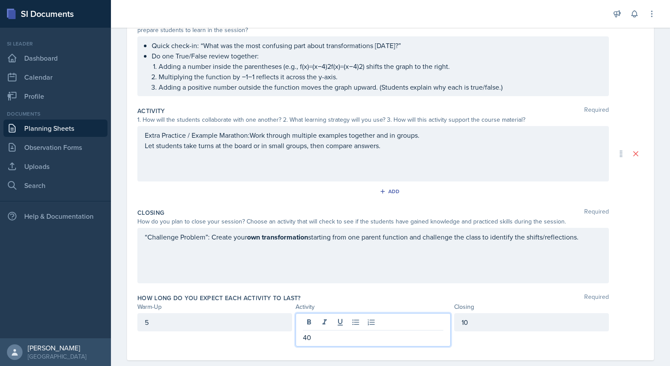
click at [246, 339] on div "5" at bounding box center [214, 329] width 155 height 33
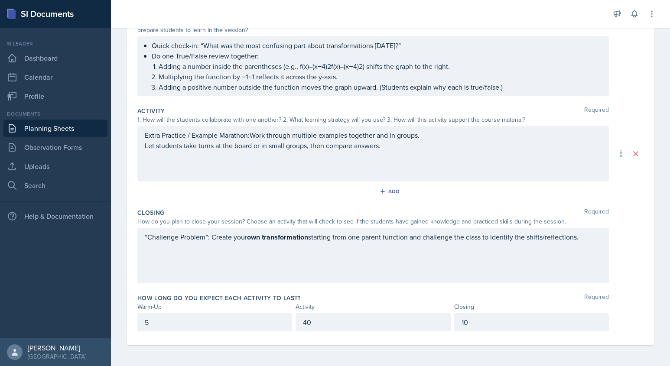
scroll to position [0, 0]
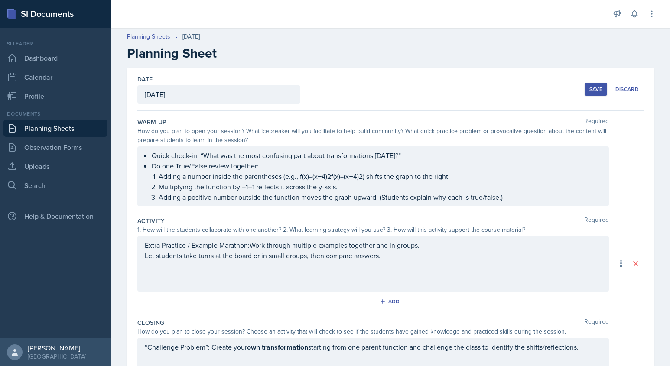
click at [595, 87] on div "Save" at bounding box center [596, 89] width 13 height 7
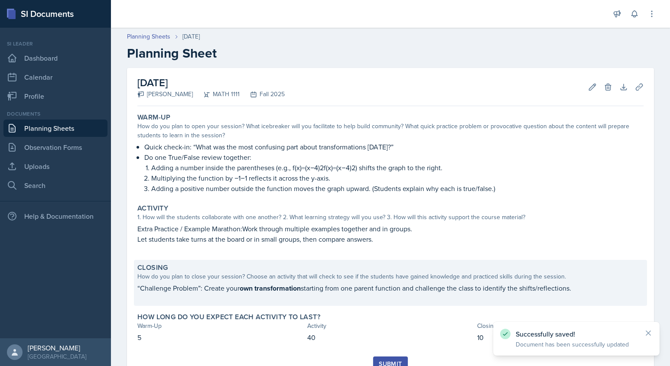
scroll to position [36, 0]
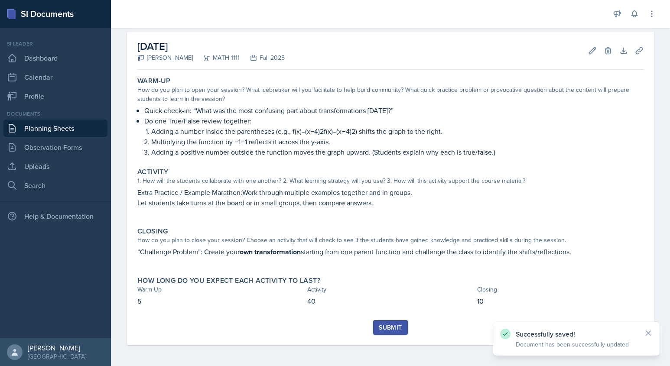
click at [391, 328] on div "Submit" at bounding box center [390, 327] width 23 height 7
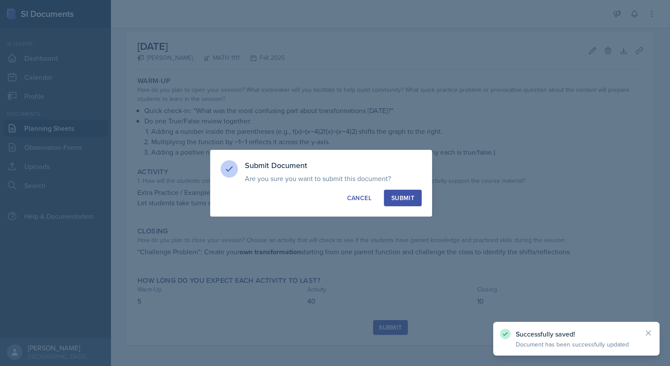
click at [409, 199] on div "Submit" at bounding box center [402, 198] width 23 height 9
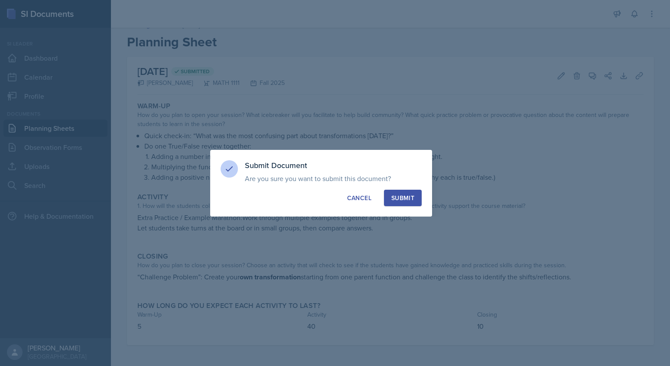
scroll to position [11, 0]
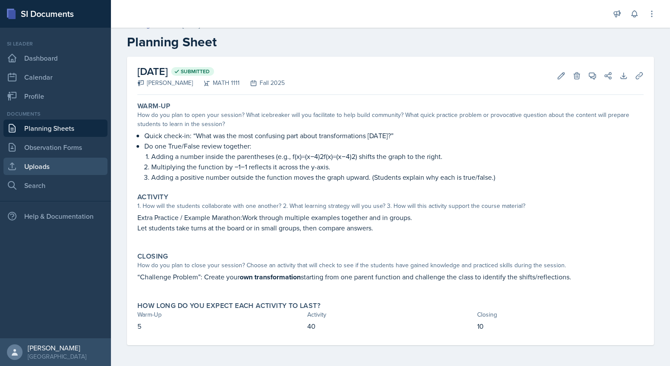
click at [40, 171] on link "Uploads" at bounding box center [55, 166] width 104 height 17
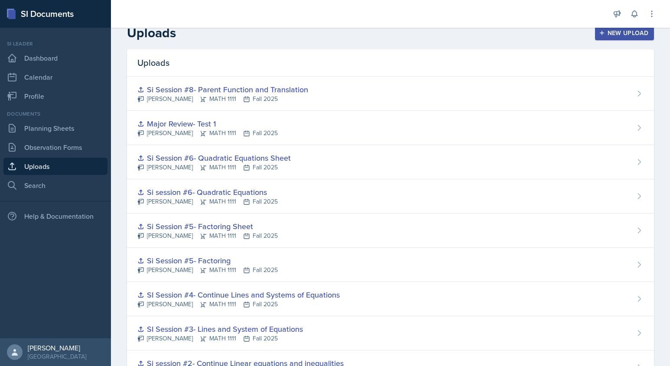
click at [602, 31] on icon "button" at bounding box center [602, 33] width 6 height 6
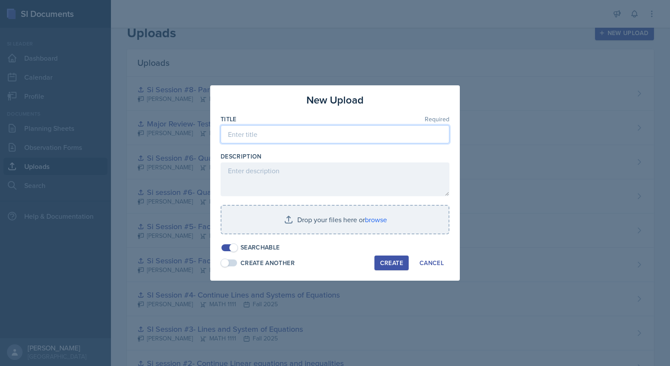
click at [346, 127] on input at bounding box center [335, 134] width 229 height 18
click at [346, 135] on input "Si Session #9- Parent Function and Traslation" at bounding box center [335, 134] width 229 height 18
type input "Si Session #9- Parent Function and Translation"
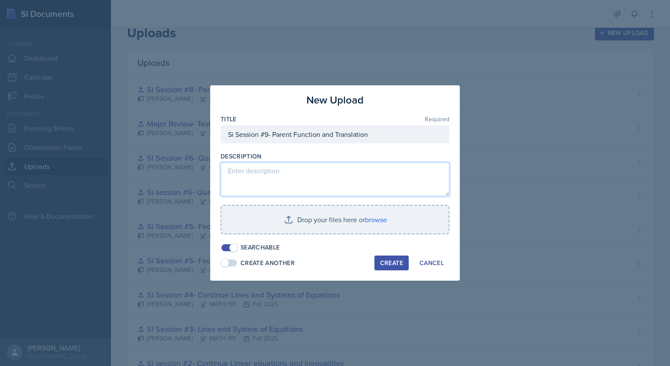
click at [316, 178] on textarea at bounding box center [335, 180] width 229 height 34
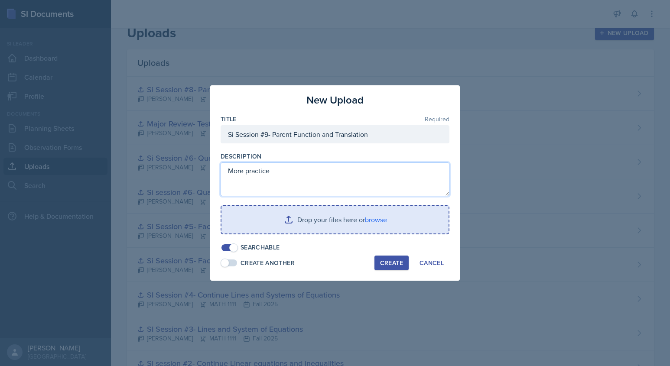
type textarea "More practice"
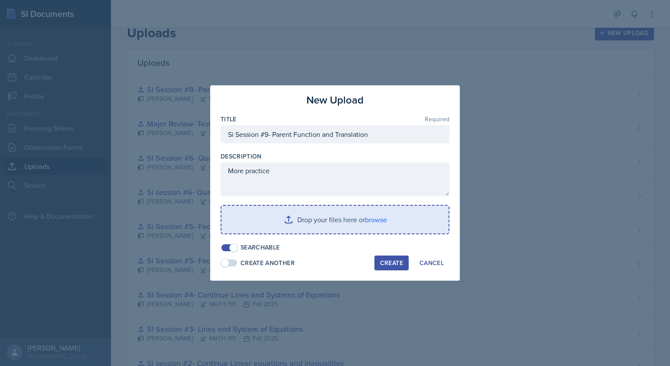
click at [289, 225] on input "file" at bounding box center [335, 220] width 227 height 28
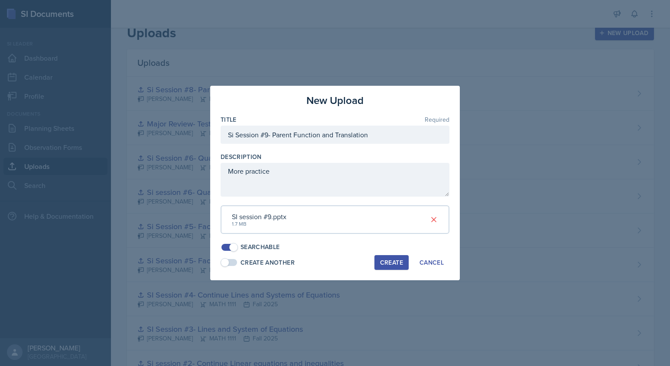
click at [385, 261] on div "Create" at bounding box center [391, 262] width 23 height 7
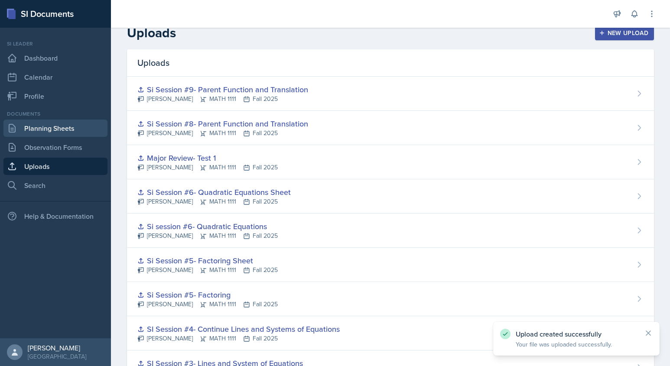
click at [33, 132] on link "Planning Sheets" at bounding box center [55, 128] width 104 height 17
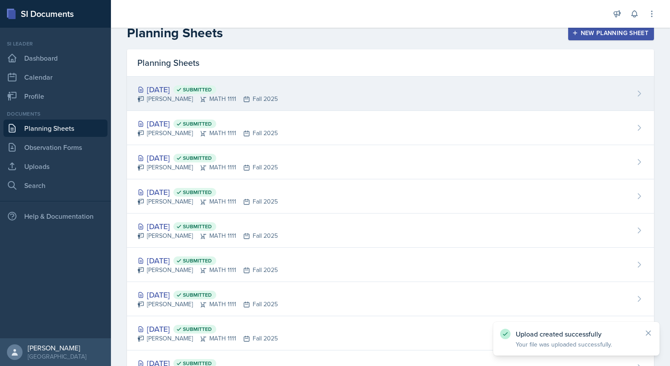
click at [248, 96] on div "[PERSON_NAME] MATH 1111 Fall 2025" at bounding box center [207, 99] width 140 height 9
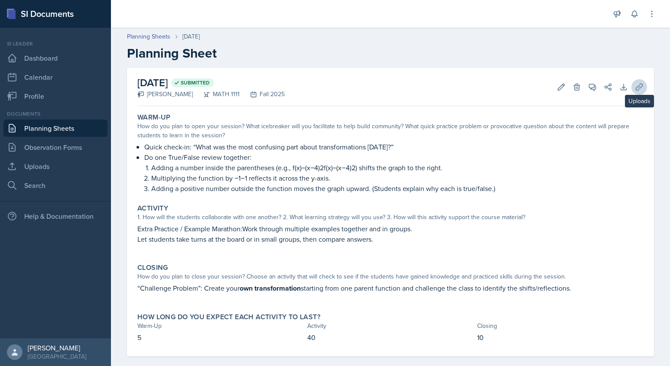
click at [640, 89] on icon at bounding box center [639, 87] width 9 height 9
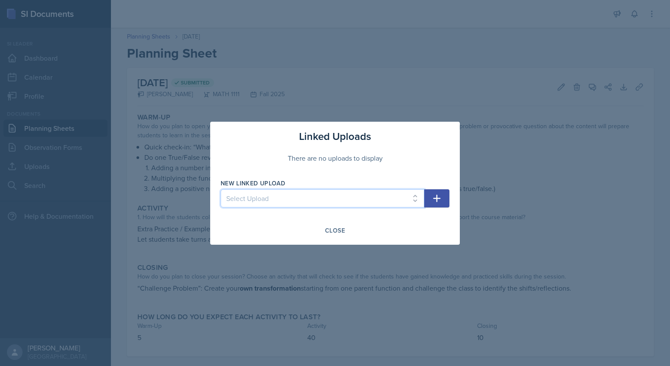
select select "9a5ab246-2b3b-45b0-8b91-f2e2c47a9551"
click at [441, 200] on icon "button" at bounding box center [437, 198] width 10 height 10
select select
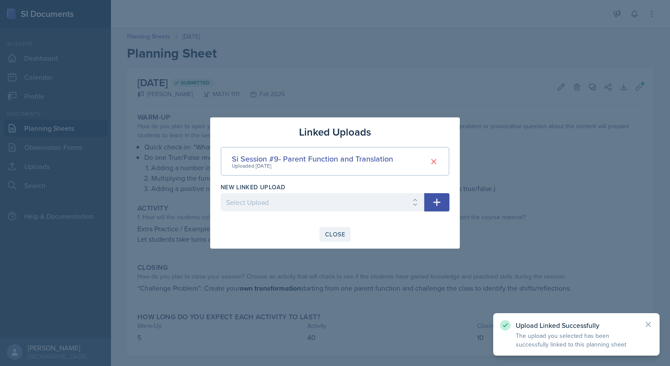
click at [331, 237] on div "Close" at bounding box center [335, 234] width 20 height 7
